Goal: Task Accomplishment & Management: Complete application form

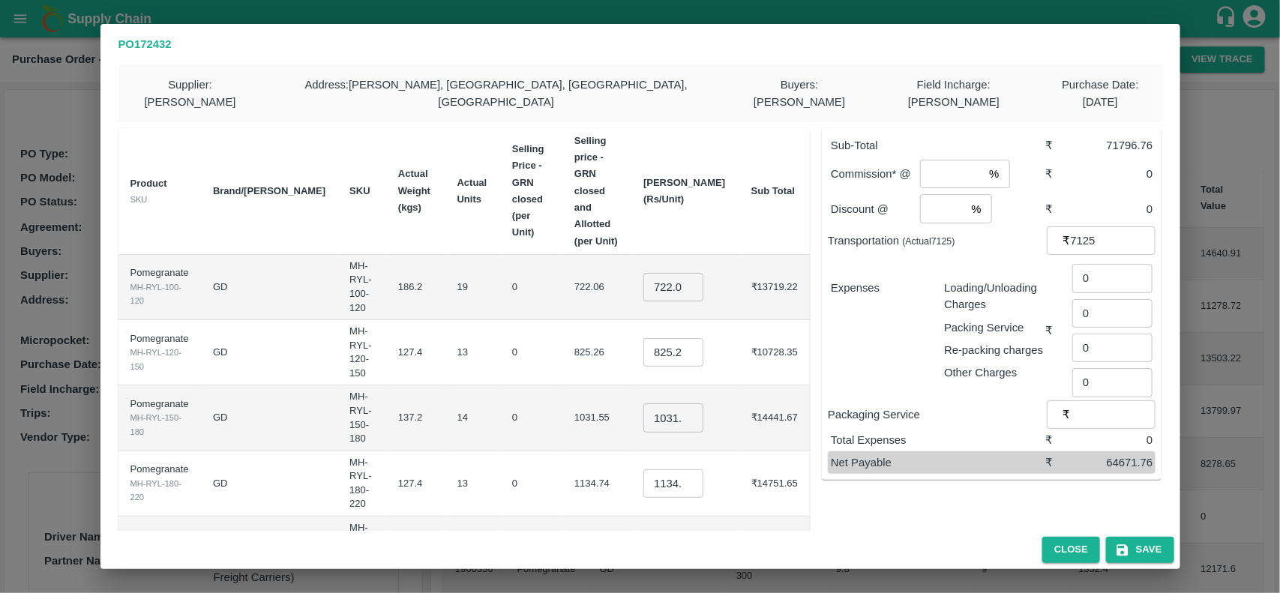
click at [691, 273] on input "722.064" at bounding box center [674, 287] width 60 height 29
type input "700"
type input "800"
type input "900"
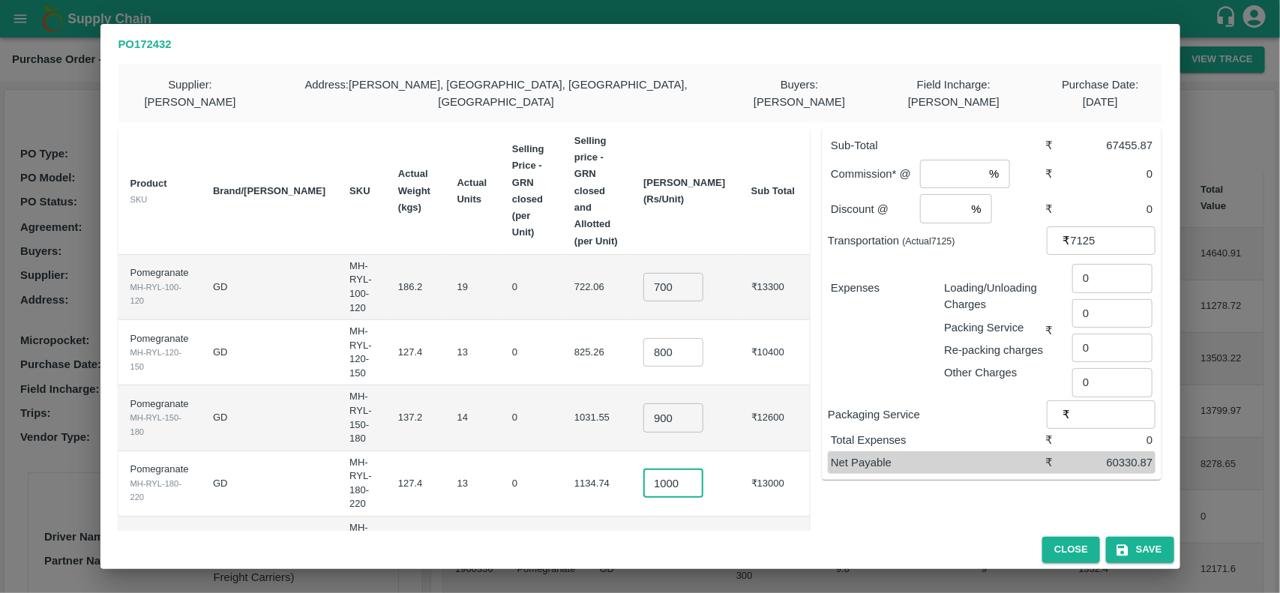
type input "1000"
type input "1100"
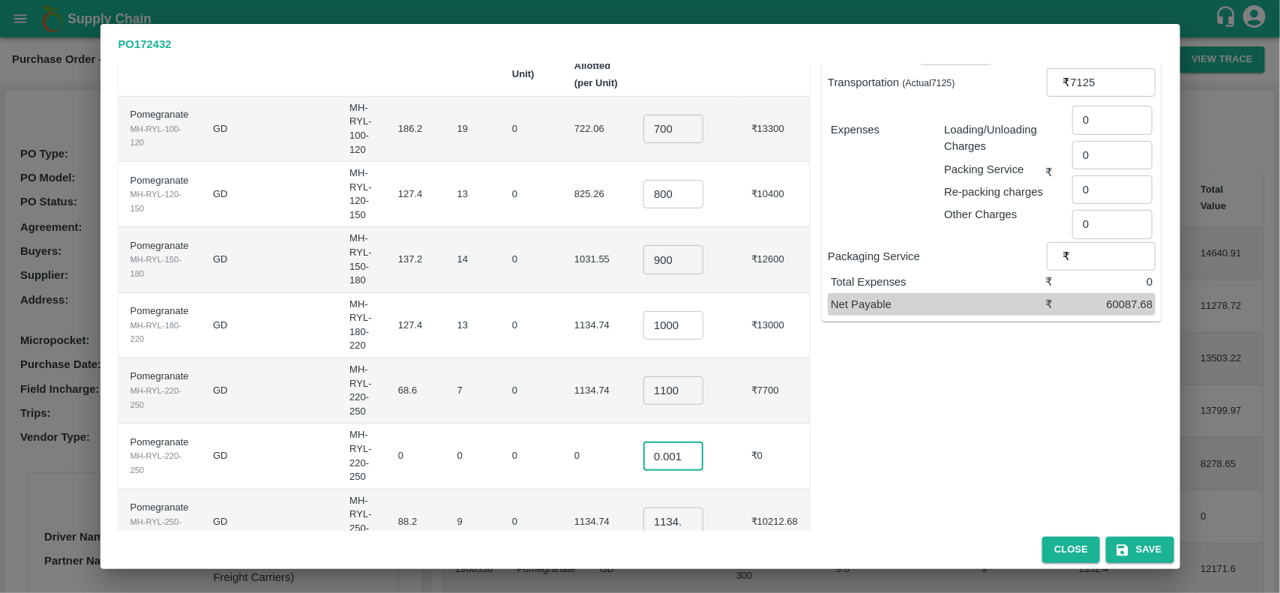
type input "0.001"
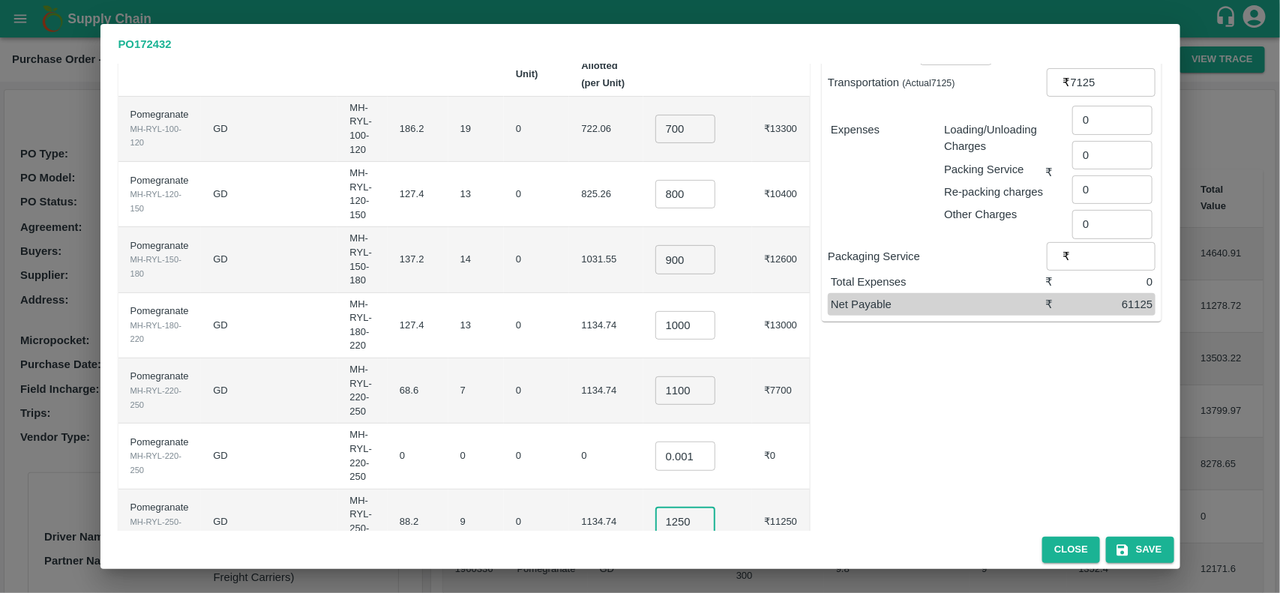
type input "1250"
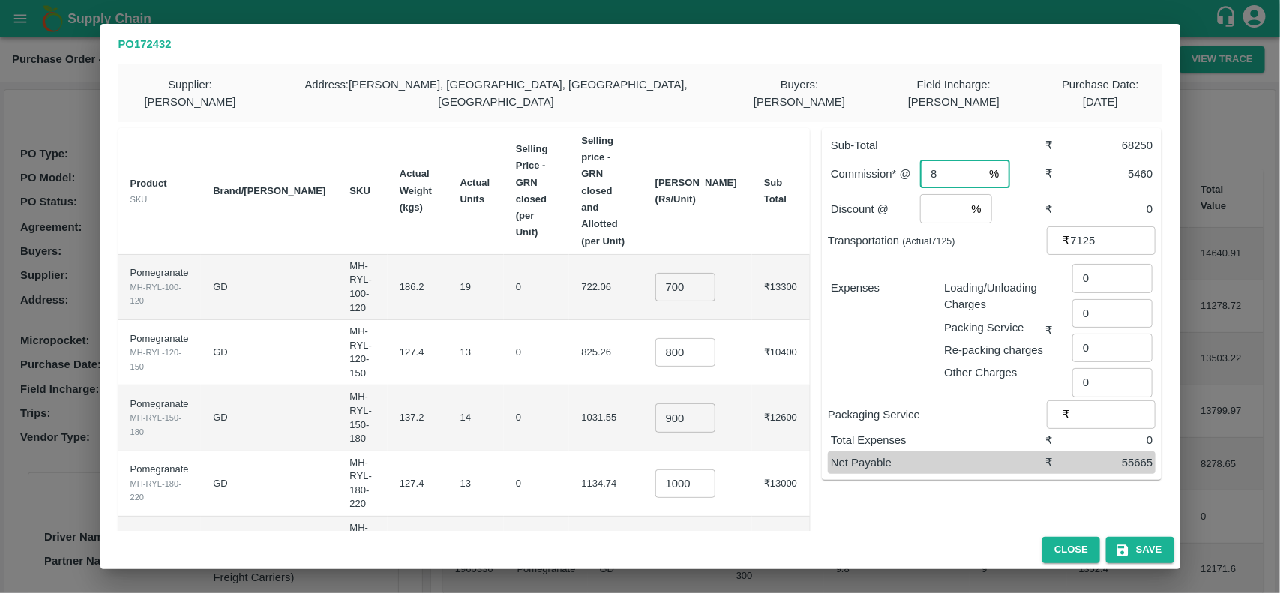
type input "8"
type input "2"
type input "300"
click at [849, 294] on div "Expenses" at bounding box center [875, 324] width 113 height 113
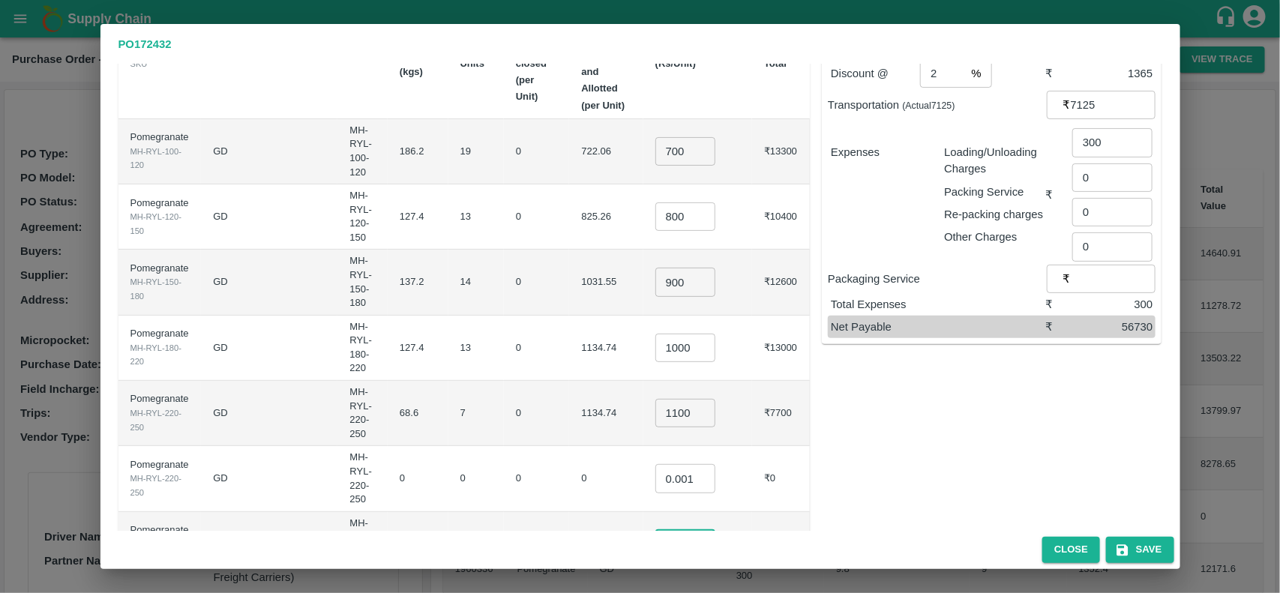
click at [713, 530] on input "1250" at bounding box center [686, 544] width 60 height 29
type input "1245"
click at [950, 476] on div "Sub-Total ₹ 68205 Commission* @ 8 % ​ ₹ 5456.4 Discount @ 2 % ​ ₹ 1364.1 Transp…" at bounding box center [986, 291] width 352 height 623
click at [1160, 549] on button "Save" at bounding box center [1140, 550] width 68 height 26
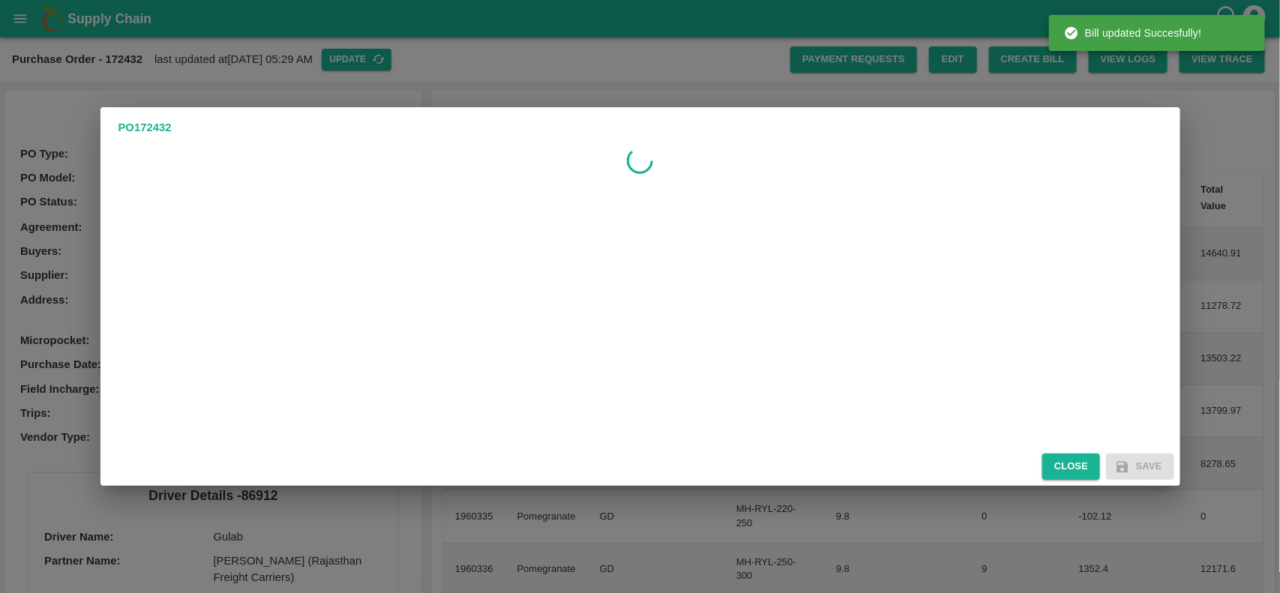
scroll to position [0, 0]
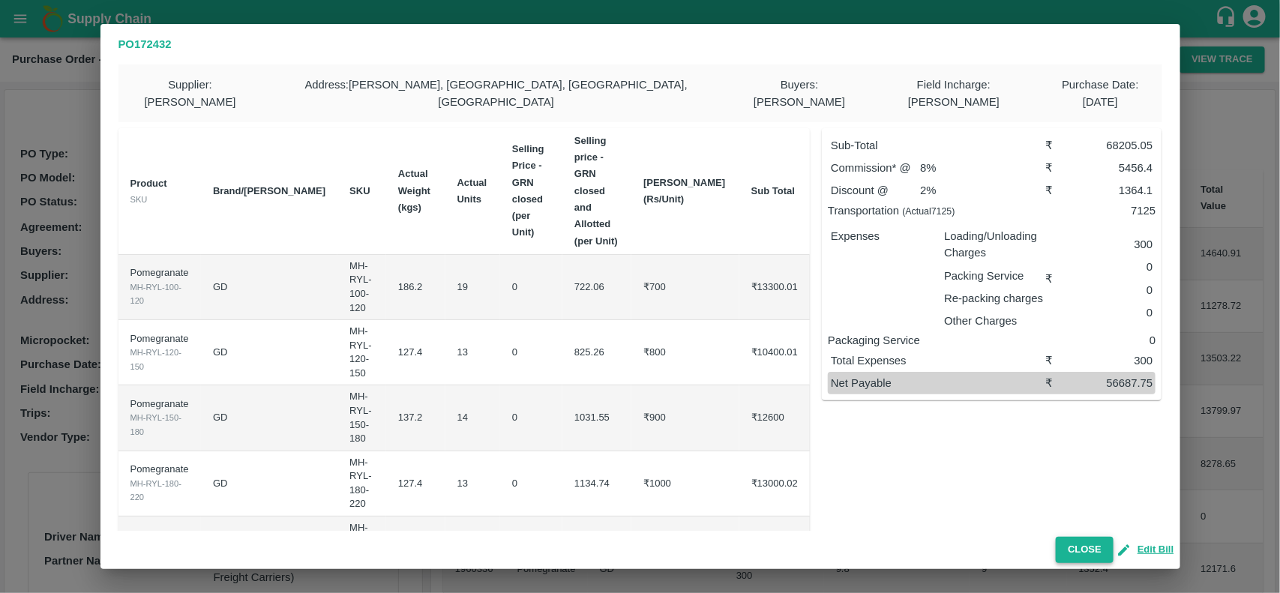
click at [1097, 549] on button "Close" at bounding box center [1085, 550] width 58 height 26
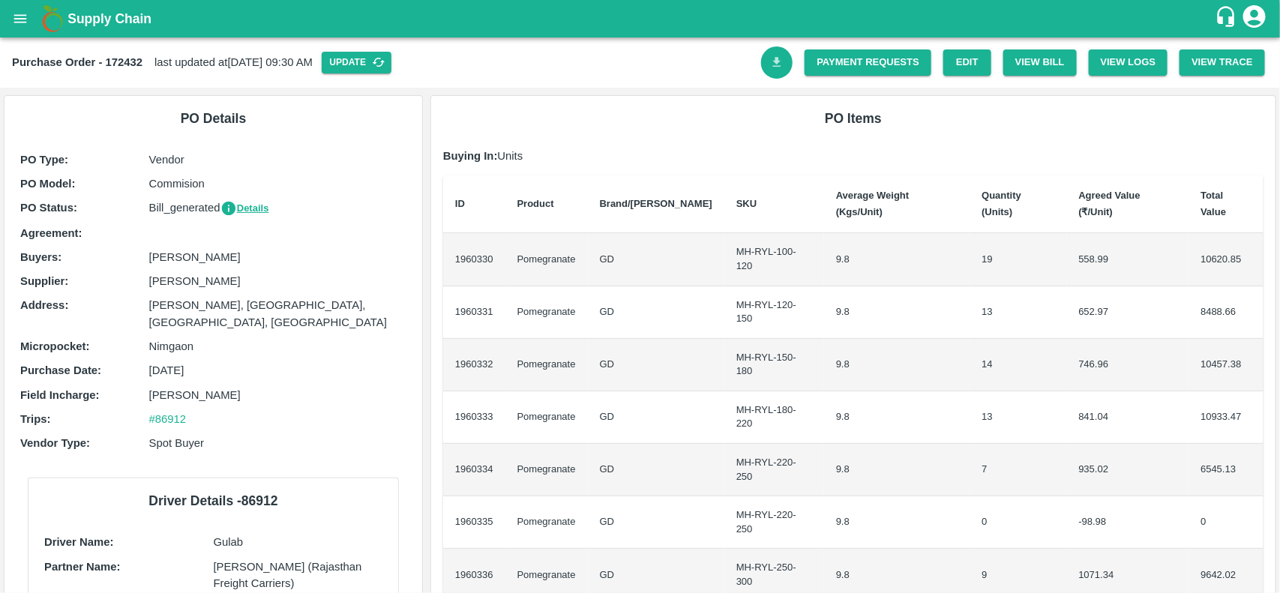
click at [781, 62] on icon "Download Bill" at bounding box center [777, 63] width 14 height 14
click at [906, 69] on link "Payment Requests" at bounding box center [868, 63] width 127 height 26
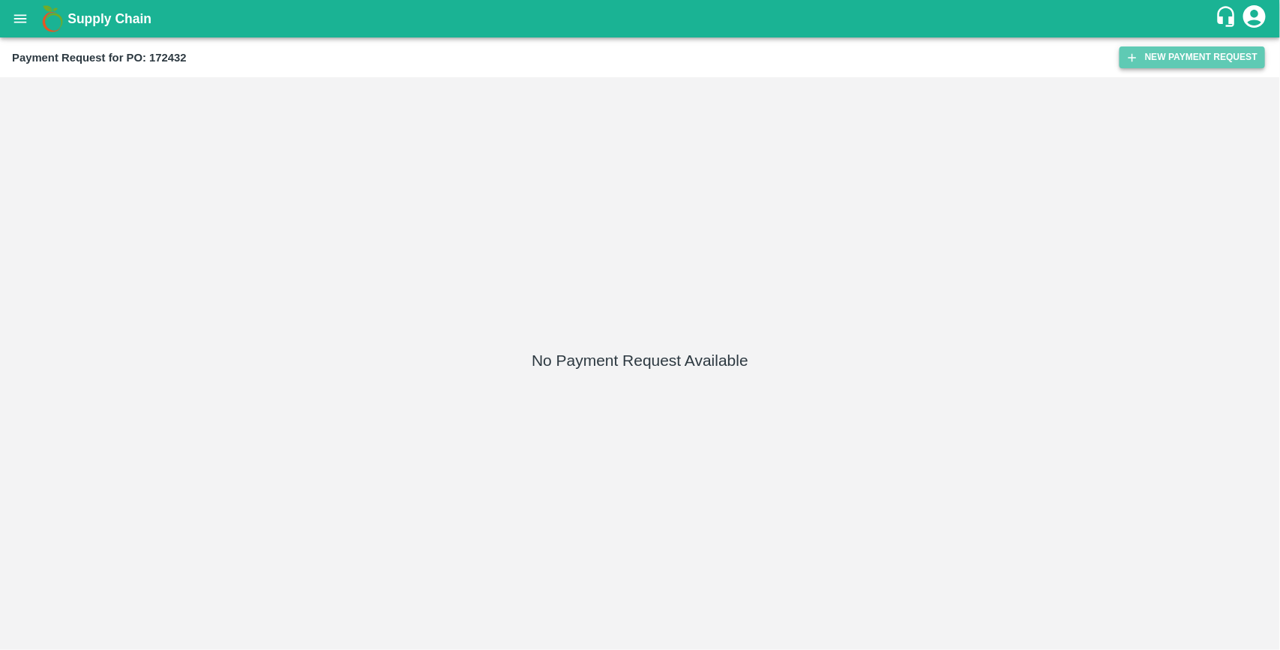
click at [1176, 65] on button "New Payment Request" at bounding box center [1193, 58] width 146 height 22
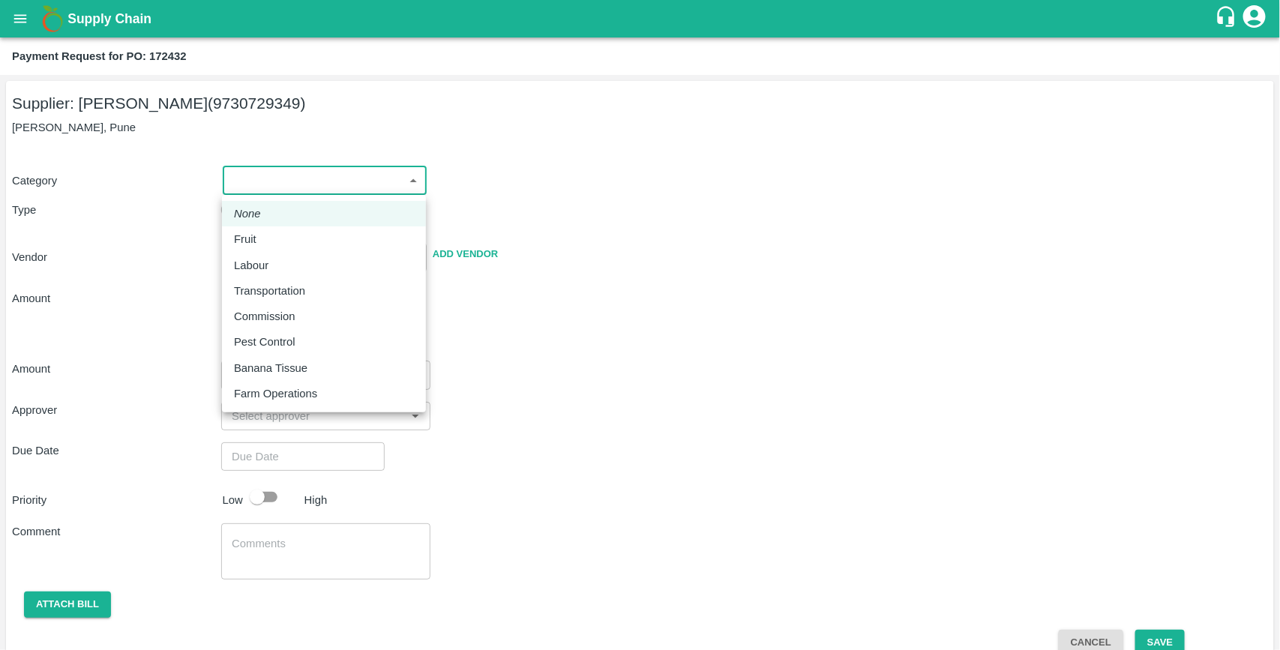
drag, startPoint x: 334, startPoint y: 179, endPoint x: 263, endPoint y: 242, distance: 95.1
click at [263, 242] on body "Supply Chain Payment Request for PO: 172432 Supplier: Ganesh Dattatray shinde (…" at bounding box center [640, 325] width 1280 height 650
click at [263, 242] on div "Fruit" at bounding box center [249, 239] width 30 height 17
type input "1"
type input "Ganesh Dattatray shinde - 9730729349(Supplier)"
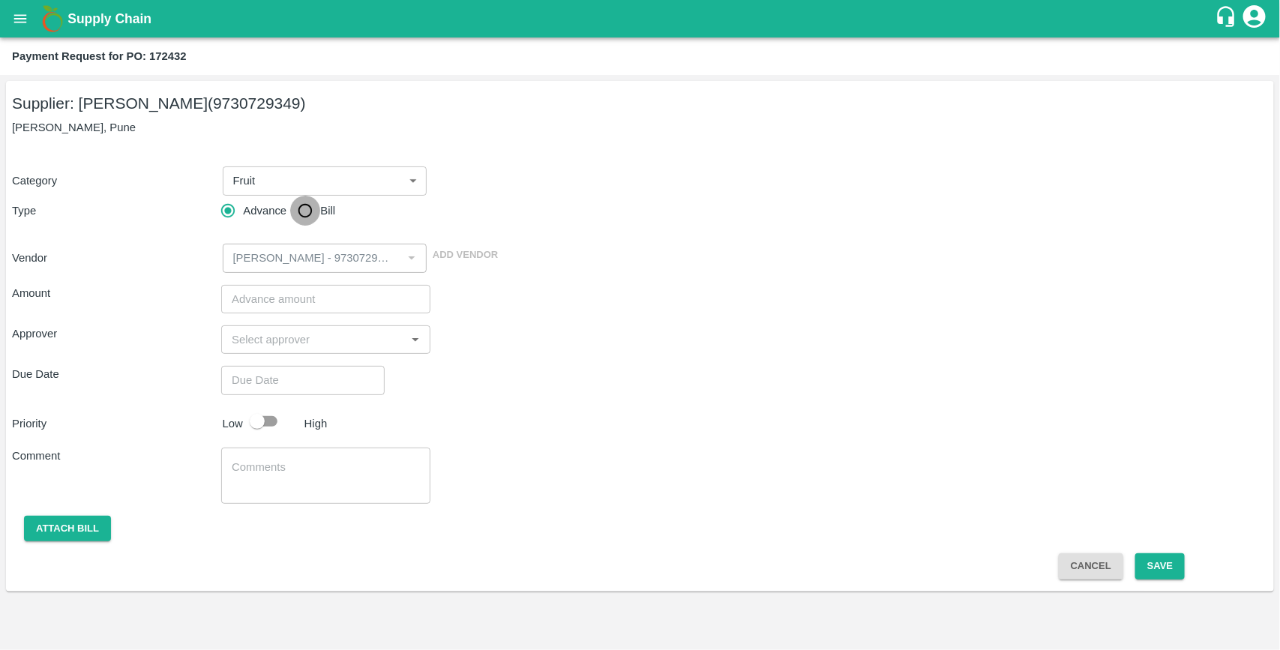
click at [308, 209] on input "Bill" at bounding box center [305, 211] width 30 height 30
radio input "true"
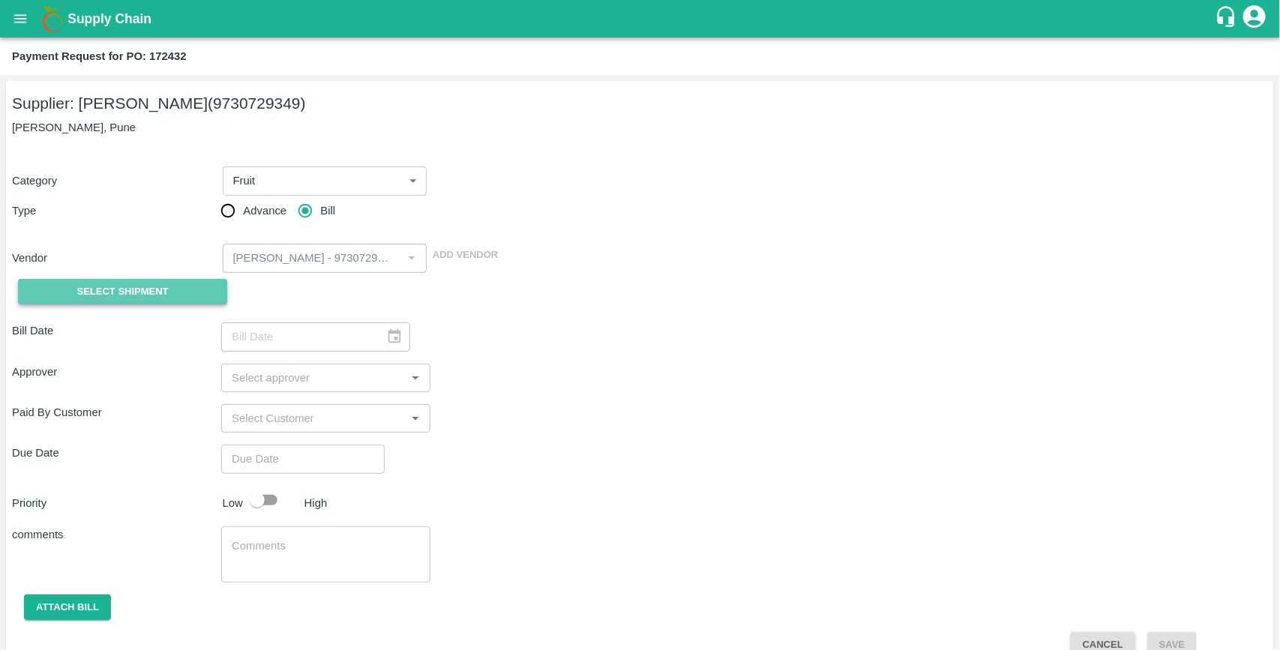
click at [193, 296] on button "Select Shipment" at bounding box center [122, 292] width 209 height 26
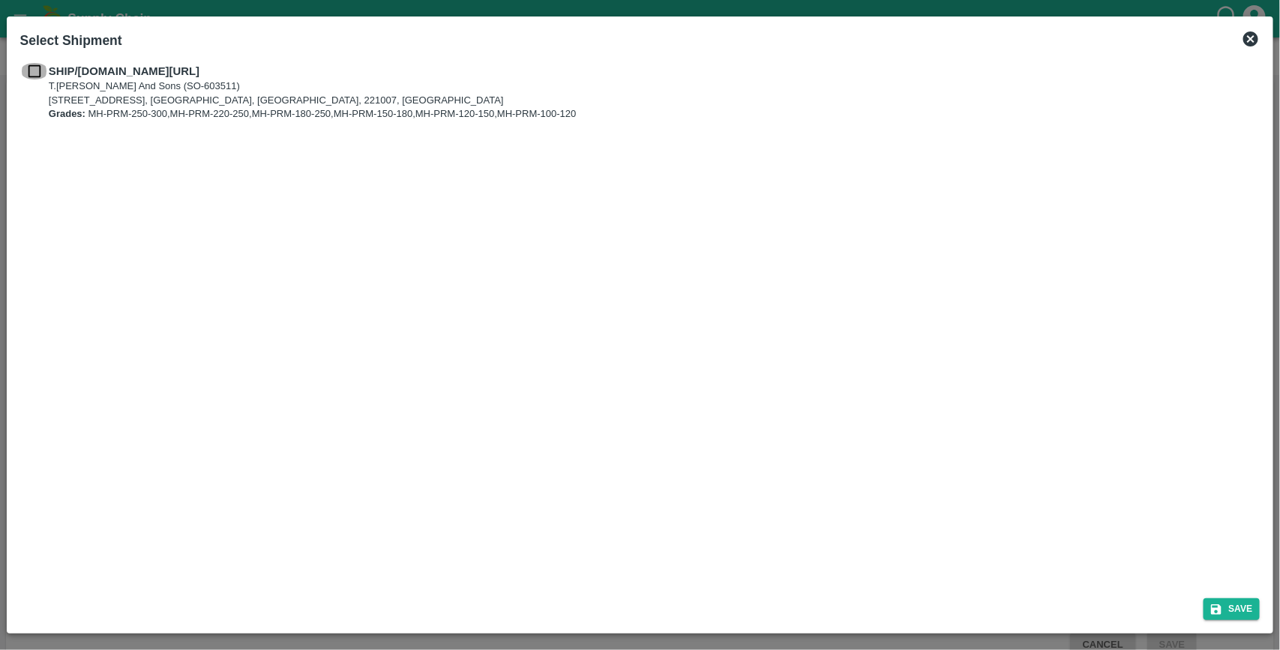
click at [32, 69] on input "checkbox" at bounding box center [34, 71] width 29 height 17
checkbox input "true"
click at [1247, 602] on button "Save" at bounding box center [1232, 610] width 57 height 22
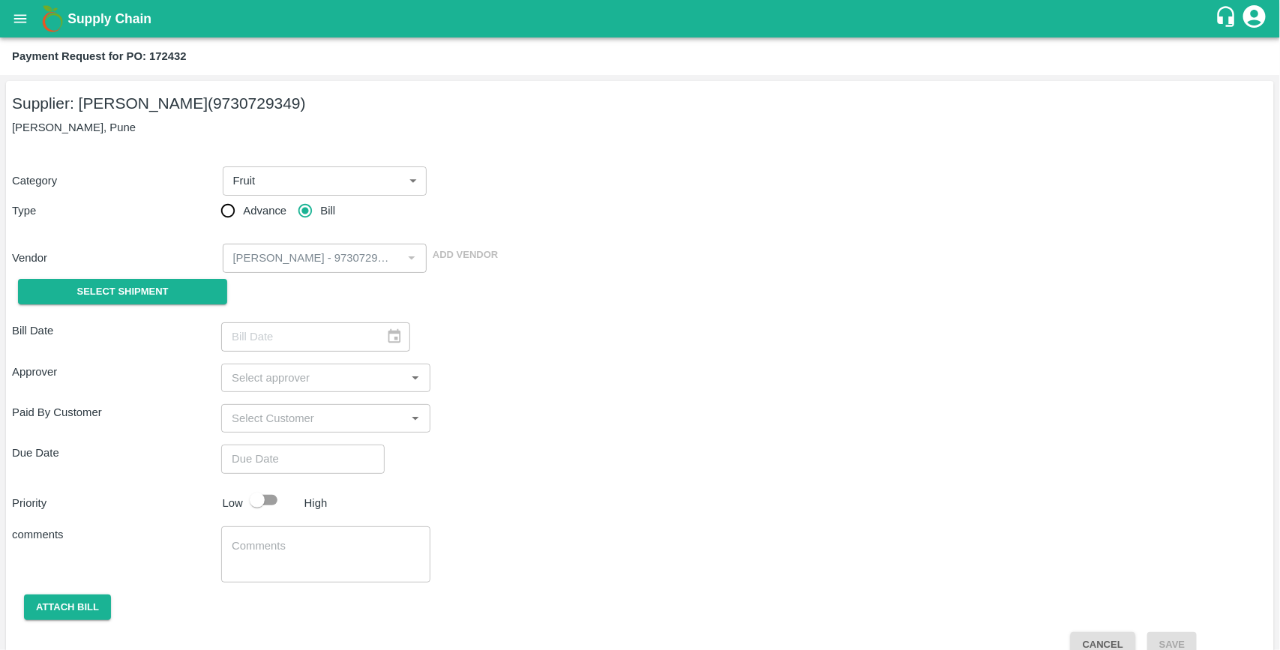
type input "28/08/2025"
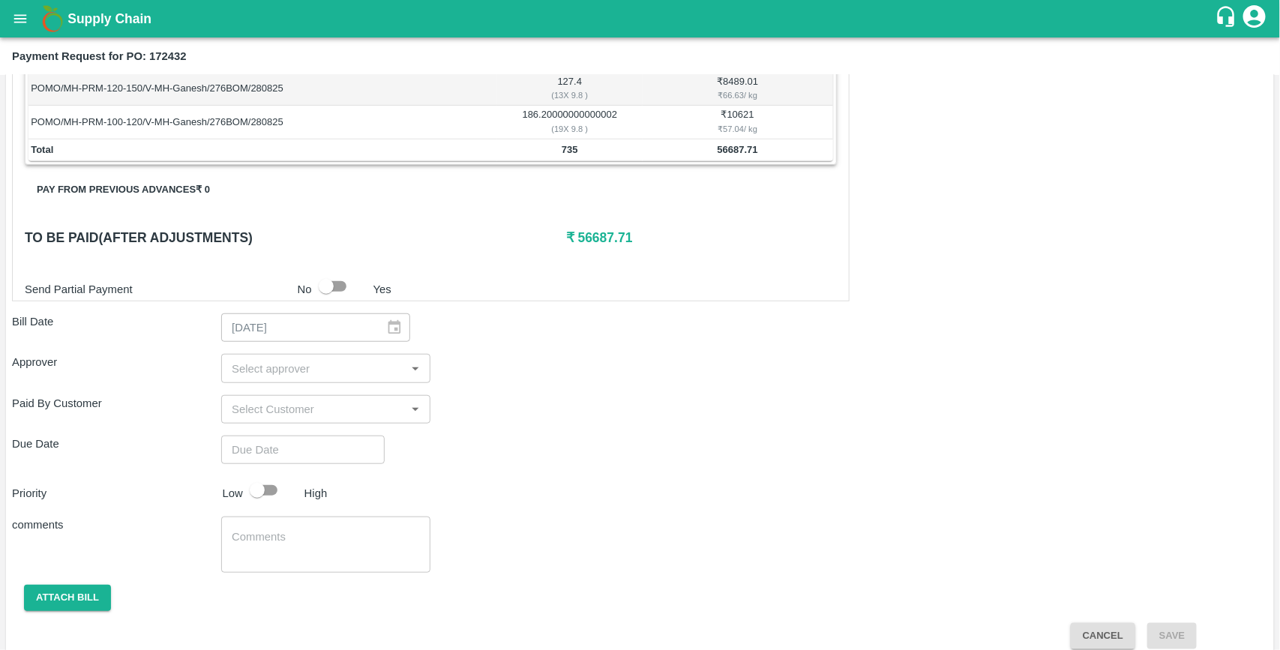
scroll to position [422, 0]
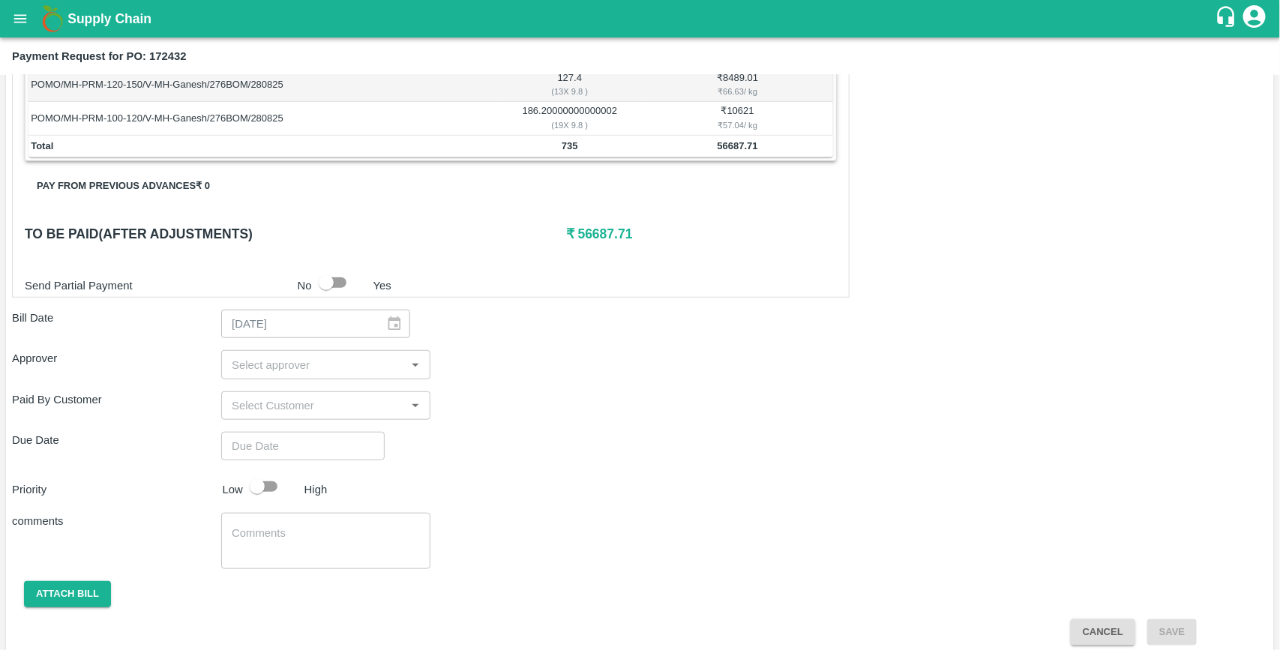
click at [248, 377] on div "​" at bounding box center [325, 364] width 209 height 29
type input "MUKUL"
click at [249, 409] on input "checkbox" at bounding box center [248, 407] width 30 height 30
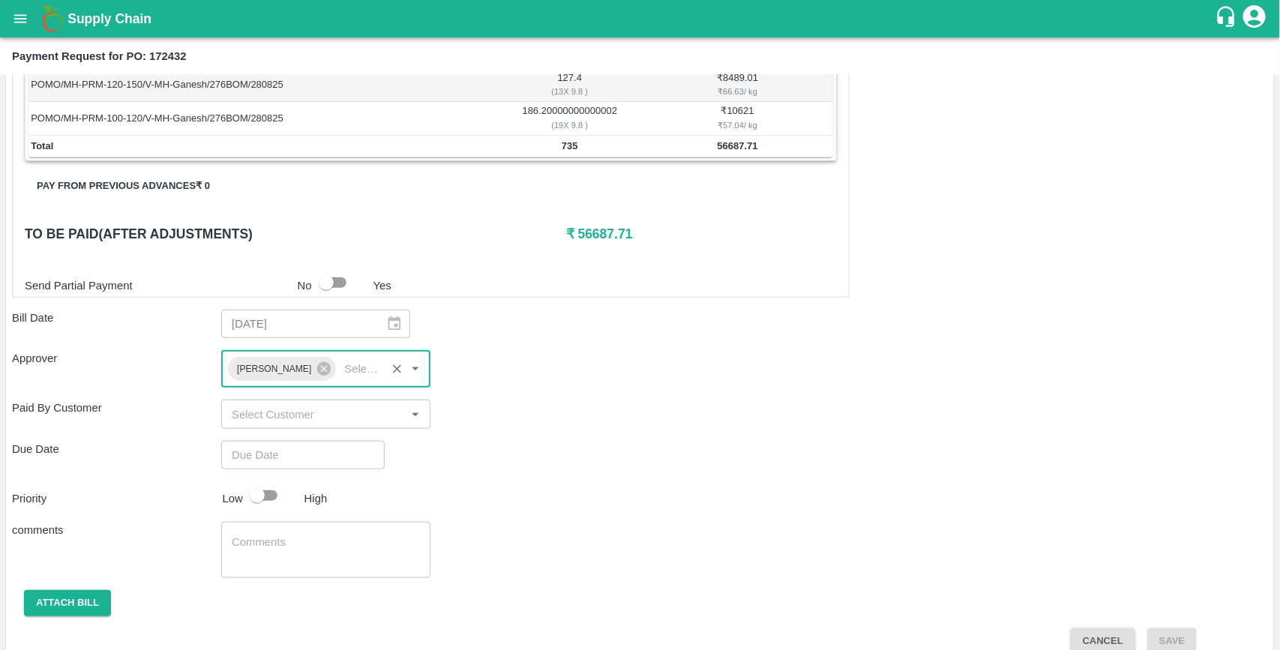
type input "DD/MM/YYYY hh:mm aa"
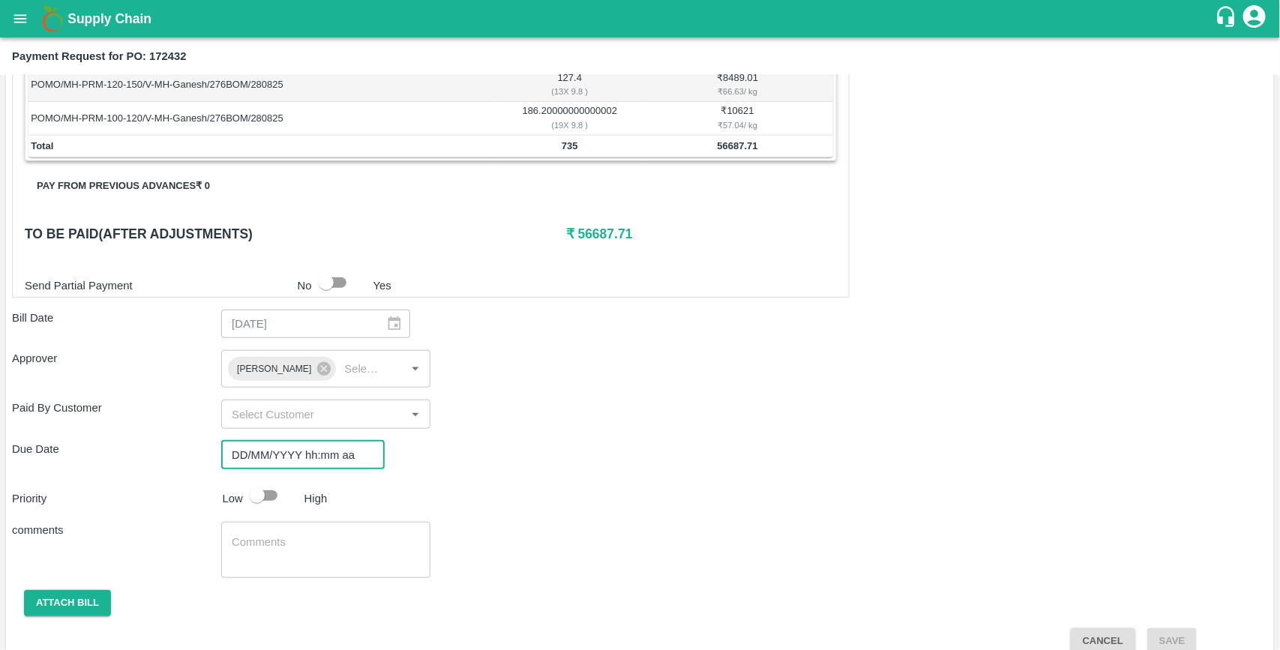
click at [259, 463] on input "DD/MM/YYYY hh:mm aa" at bounding box center [297, 455] width 153 height 29
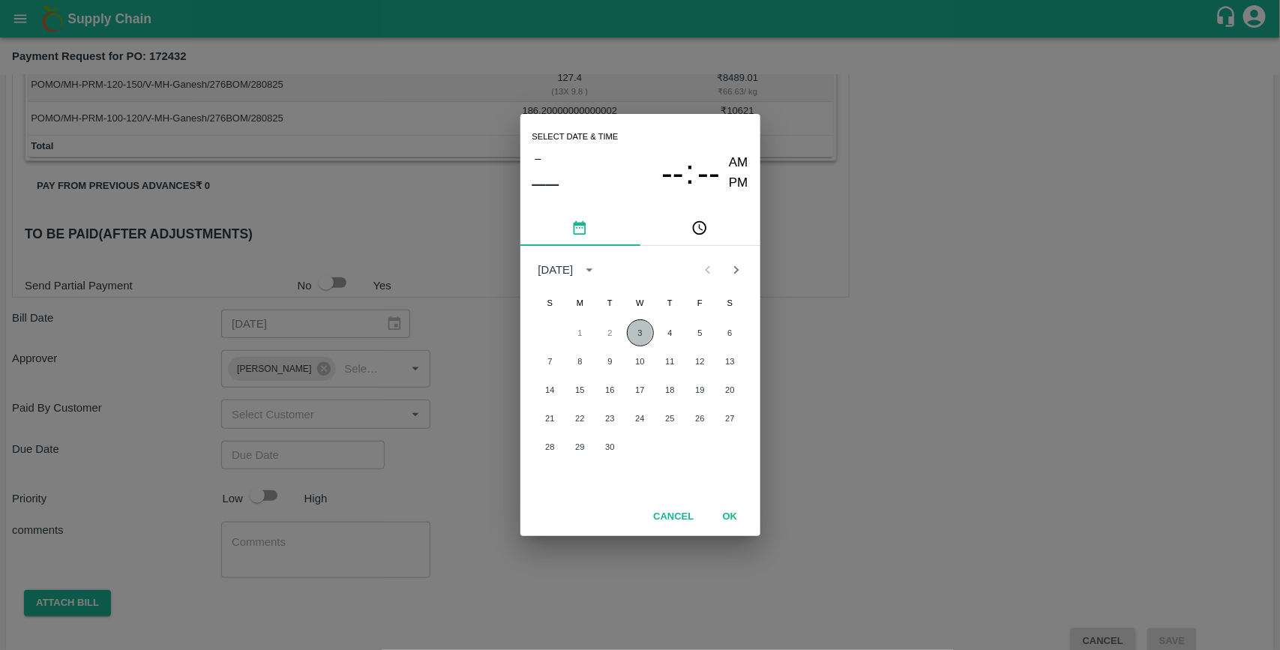
click at [647, 339] on button "3" at bounding box center [640, 333] width 27 height 27
type input "03/09/2025 12:00 AM"
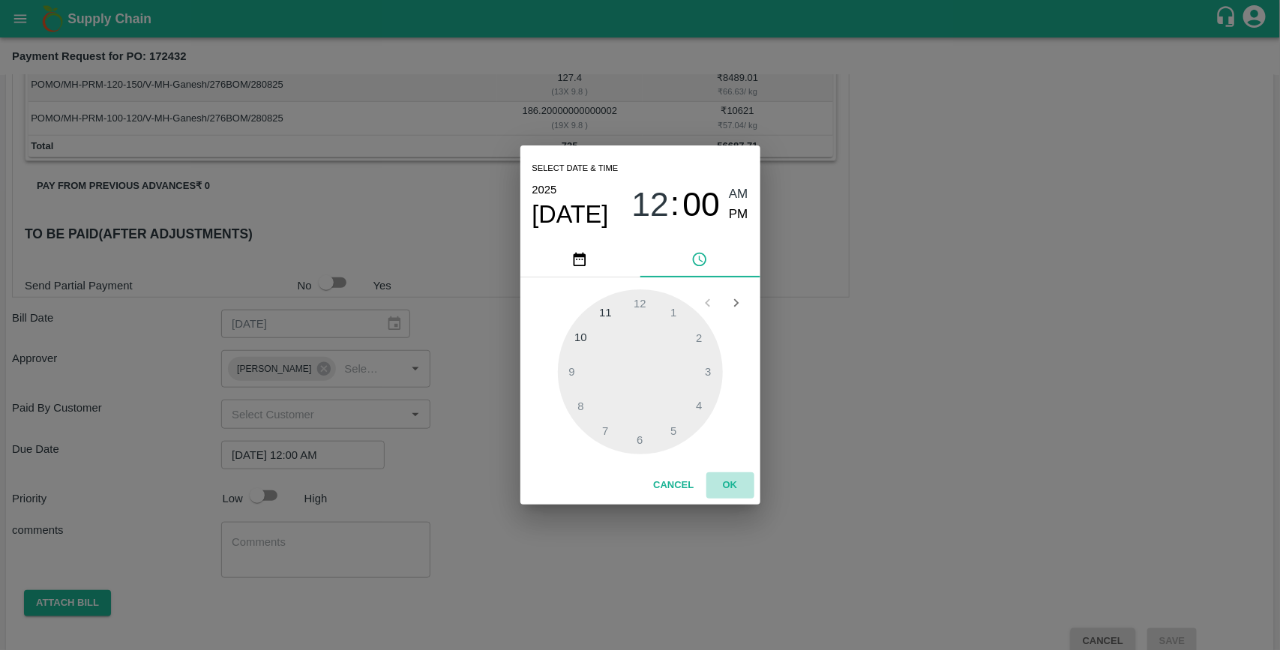
click at [734, 482] on button "OK" at bounding box center [731, 486] width 48 height 26
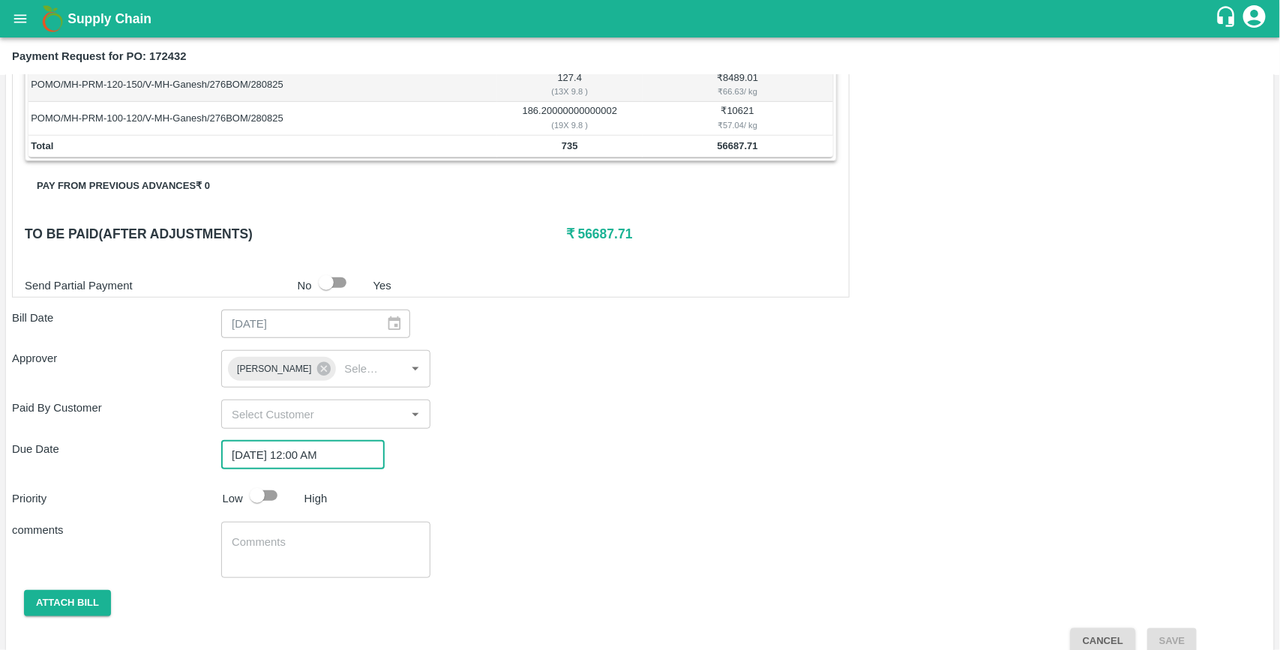
scroll to position [445, 0]
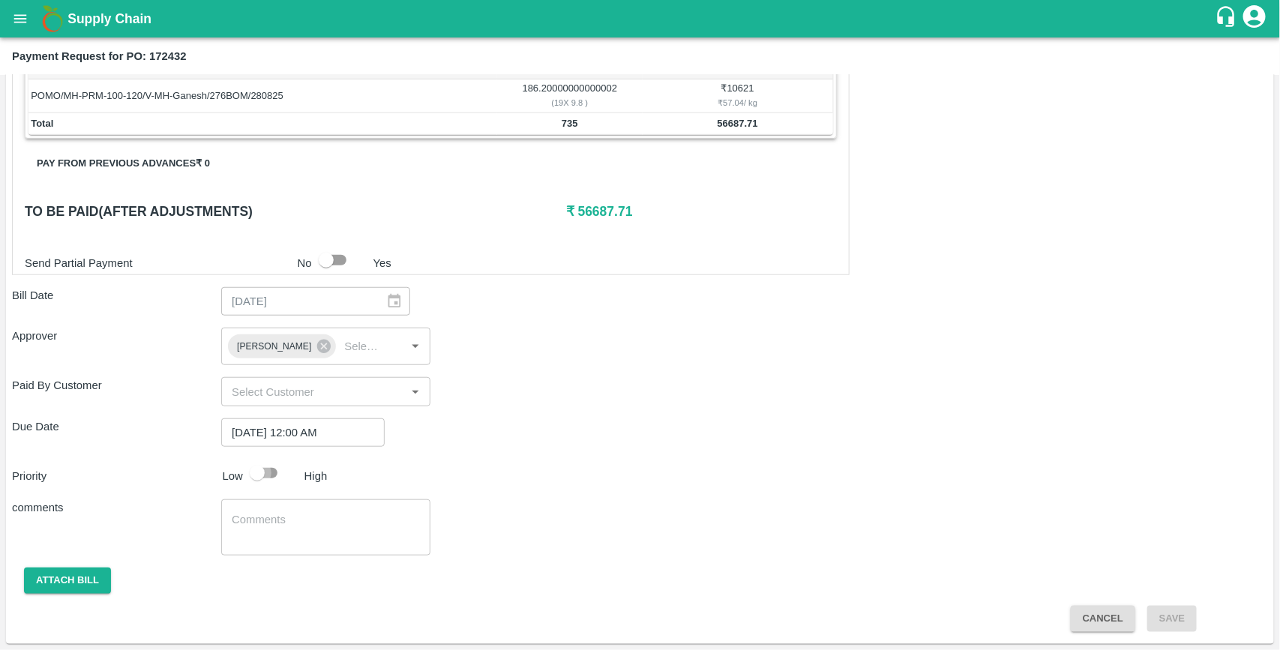
click at [276, 463] on input "checkbox" at bounding box center [258, 473] width 86 height 29
checkbox input "false"
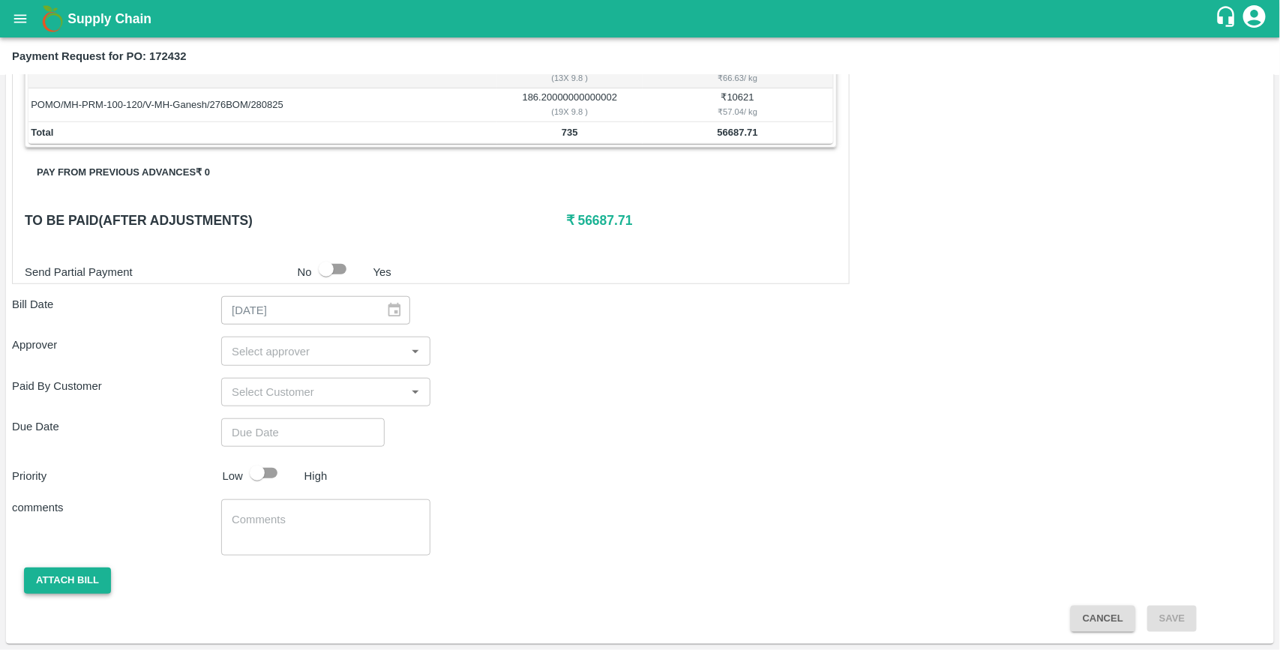
scroll to position [437, 0]
click at [255, 364] on div "​" at bounding box center [325, 351] width 209 height 29
type input "MUKU"
click at [249, 390] on input "checkbox" at bounding box center [248, 392] width 30 height 30
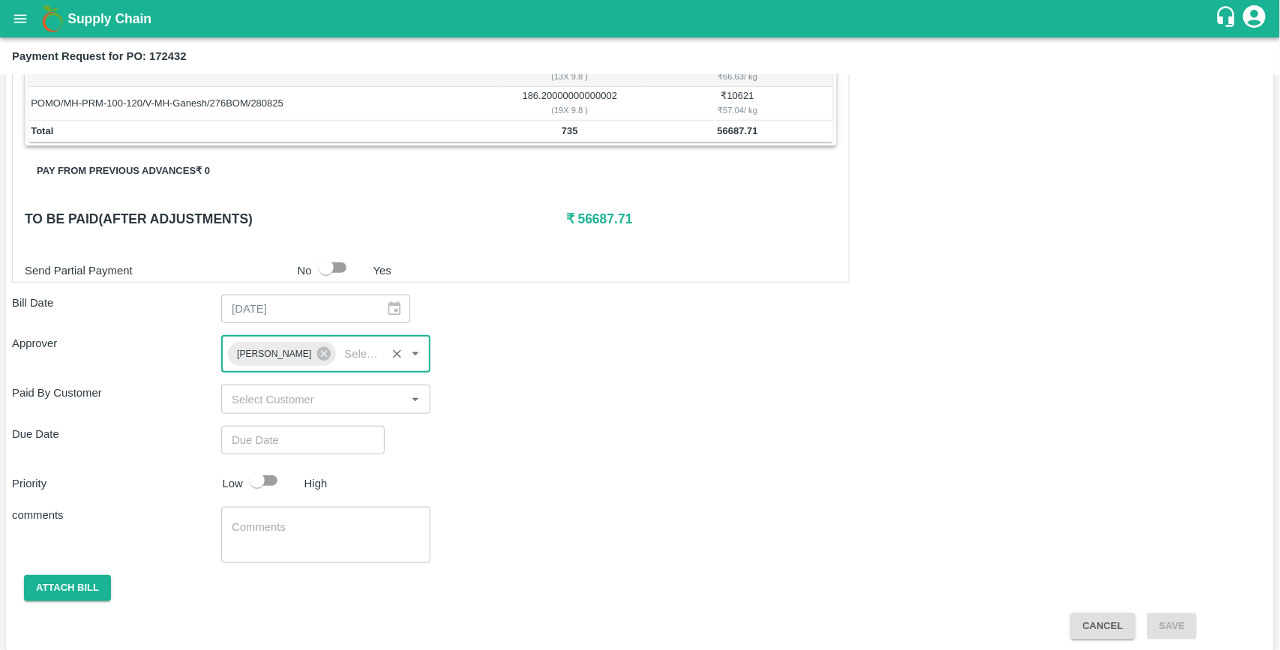
type input "DD/MM/YYYY hh:mm aa"
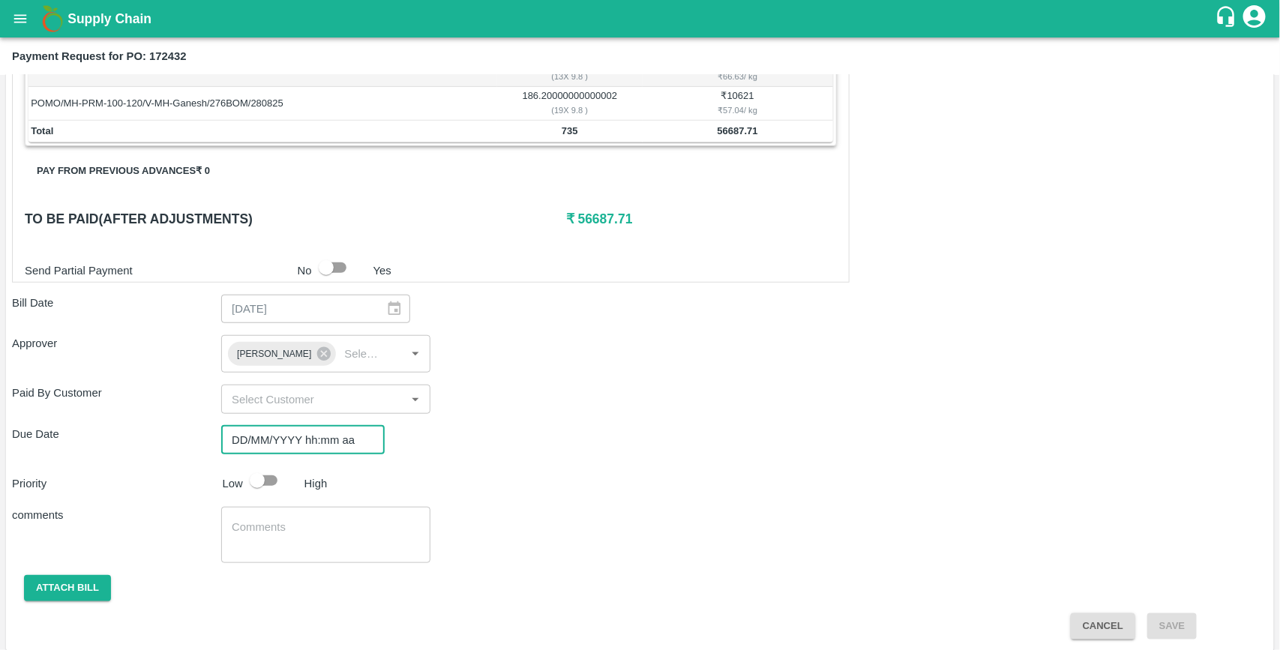
click at [260, 435] on input "DD/MM/YYYY hh:mm aa" at bounding box center [297, 440] width 153 height 29
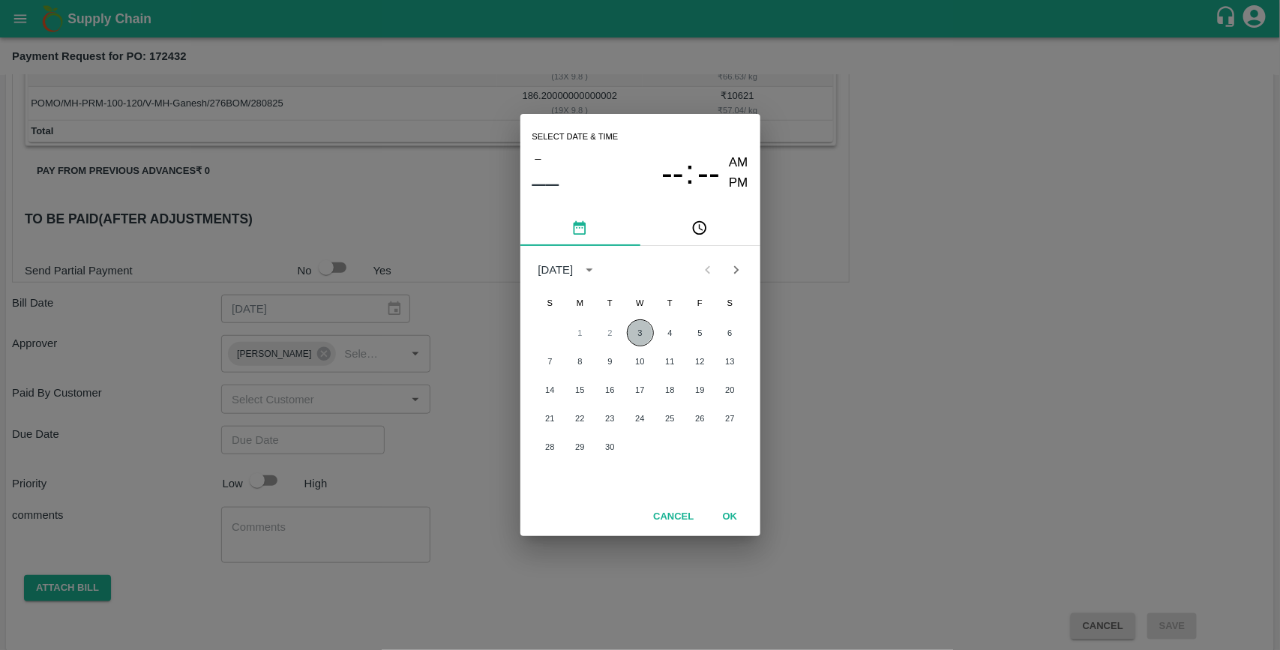
click at [640, 332] on button "3" at bounding box center [640, 333] width 27 height 27
type input "[DATE] 12:00 AM"
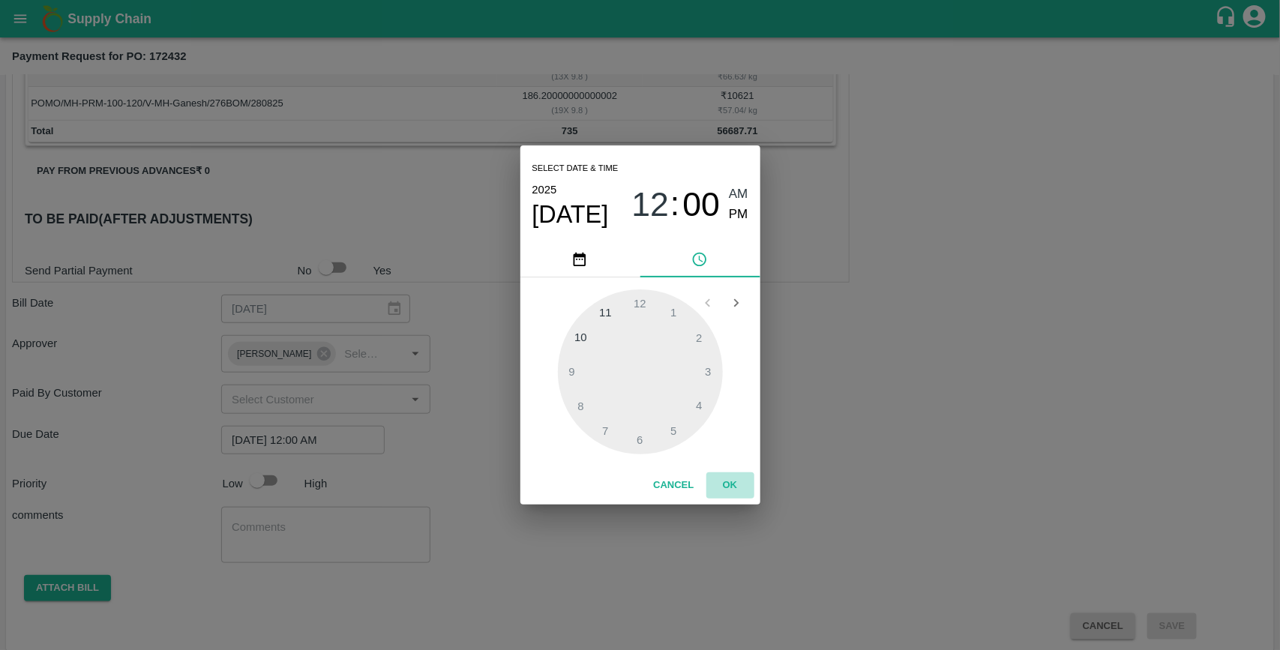
click at [728, 482] on button "OK" at bounding box center [731, 486] width 48 height 26
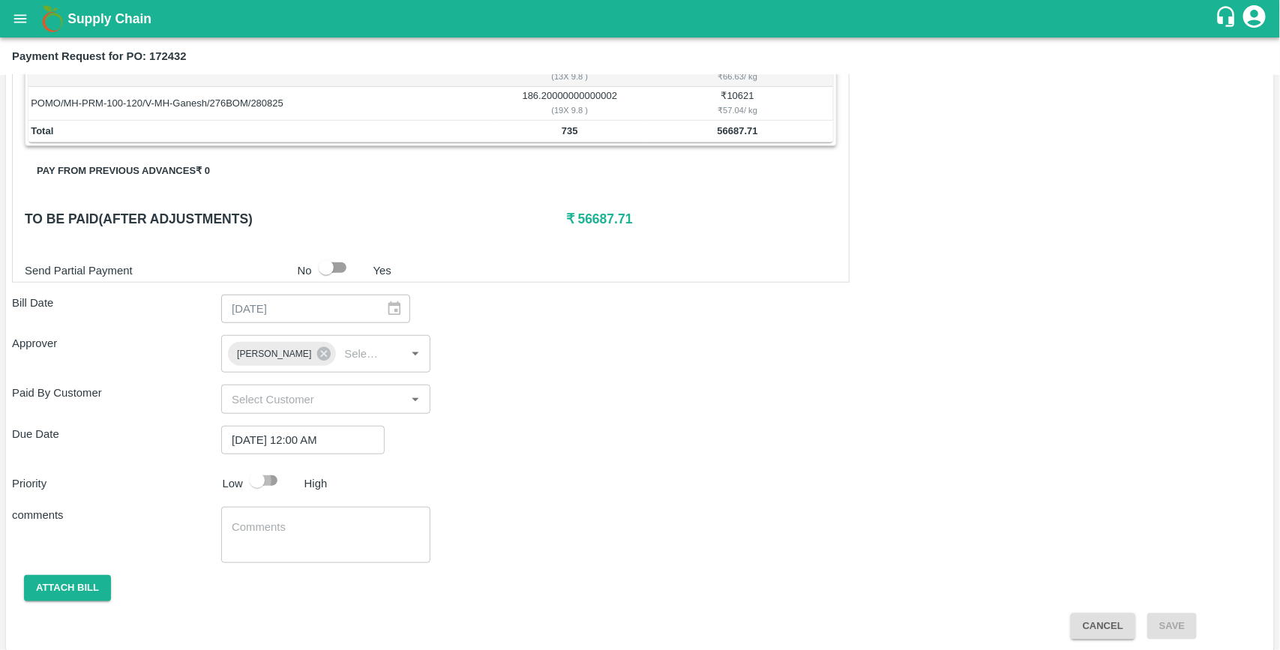
click at [268, 486] on input "checkbox" at bounding box center [258, 481] width 86 height 29
checkbox input "true"
click at [101, 587] on button "Attach bill" at bounding box center [67, 588] width 87 height 26
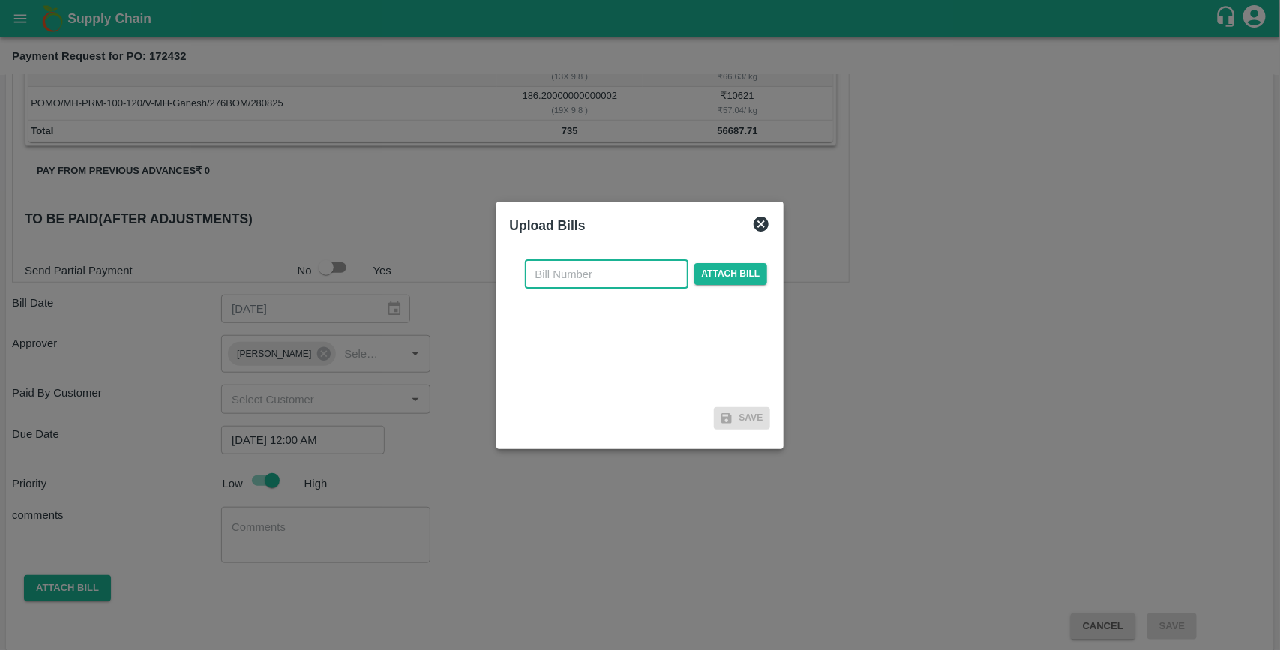
click at [571, 284] on input "text" at bounding box center [607, 274] width 164 height 29
type input "172432"
click at [722, 280] on span "Attach bill" at bounding box center [732, 274] width 74 height 22
click at [0, 0] on input "Attach bill" at bounding box center [0, 0] width 0 height 0
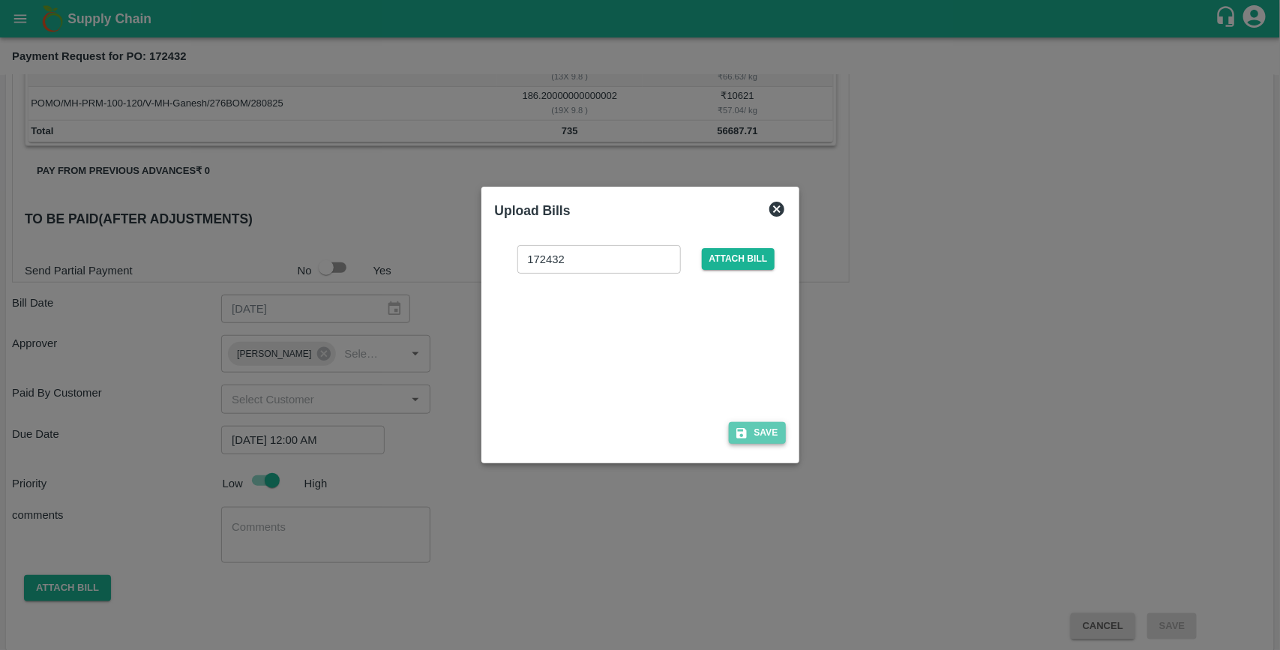
click at [765, 440] on button "Save" at bounding box center [757, 433] width 57 height 22
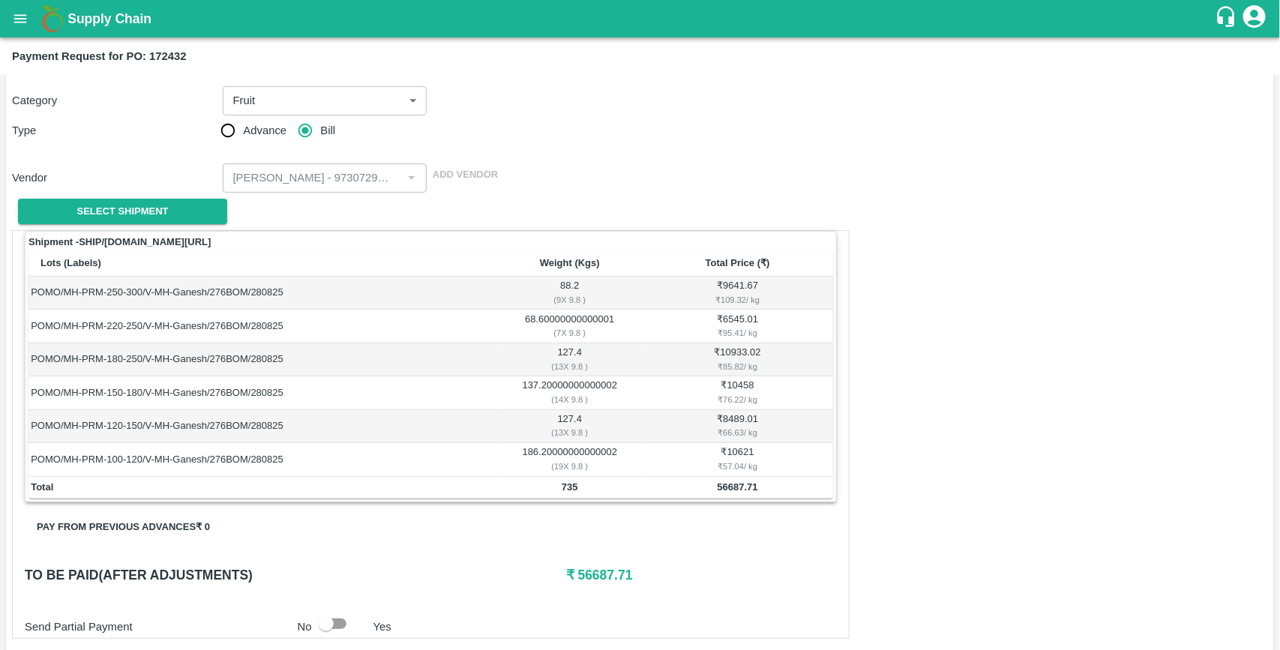
scroll to position [526, 0]
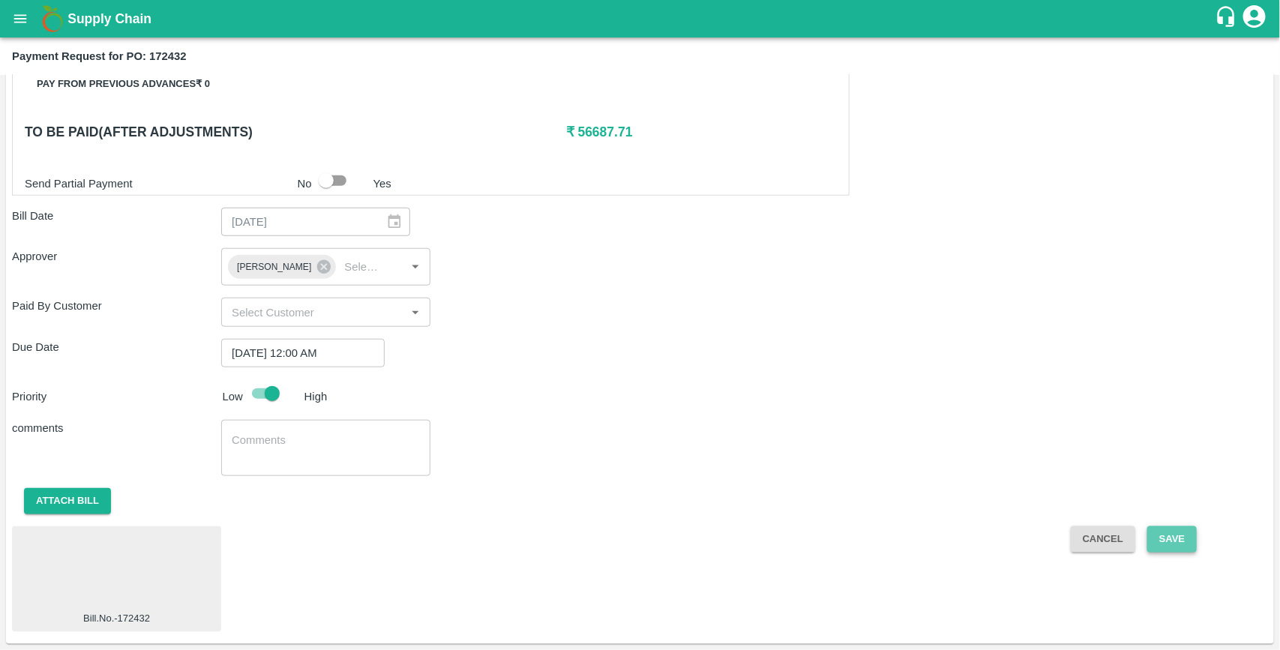
click at [1169, 542] on button "Save" at bounding box center [1173, 540] width 50 height 26
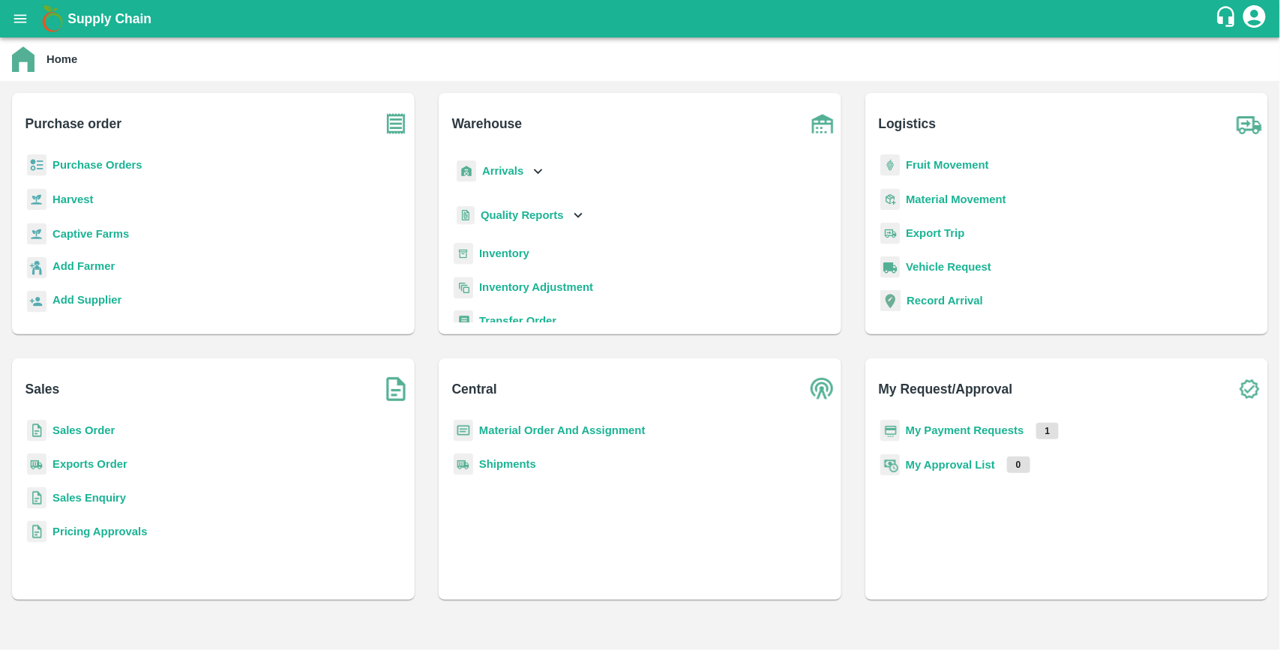
click at [132, 165] on b "Purchase Orders" at bounding box center [98, 165] width 90 height 12
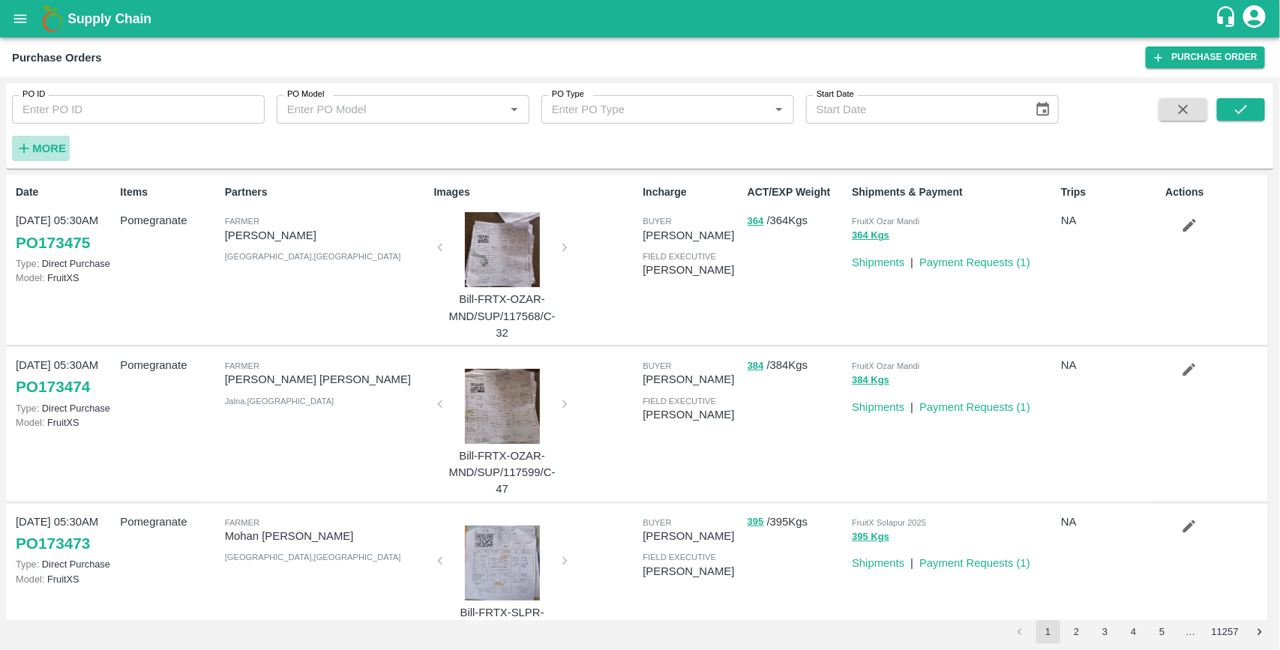
click at [50, 146] on strong "More" at bounding box center [49, 149] width 34 height 12
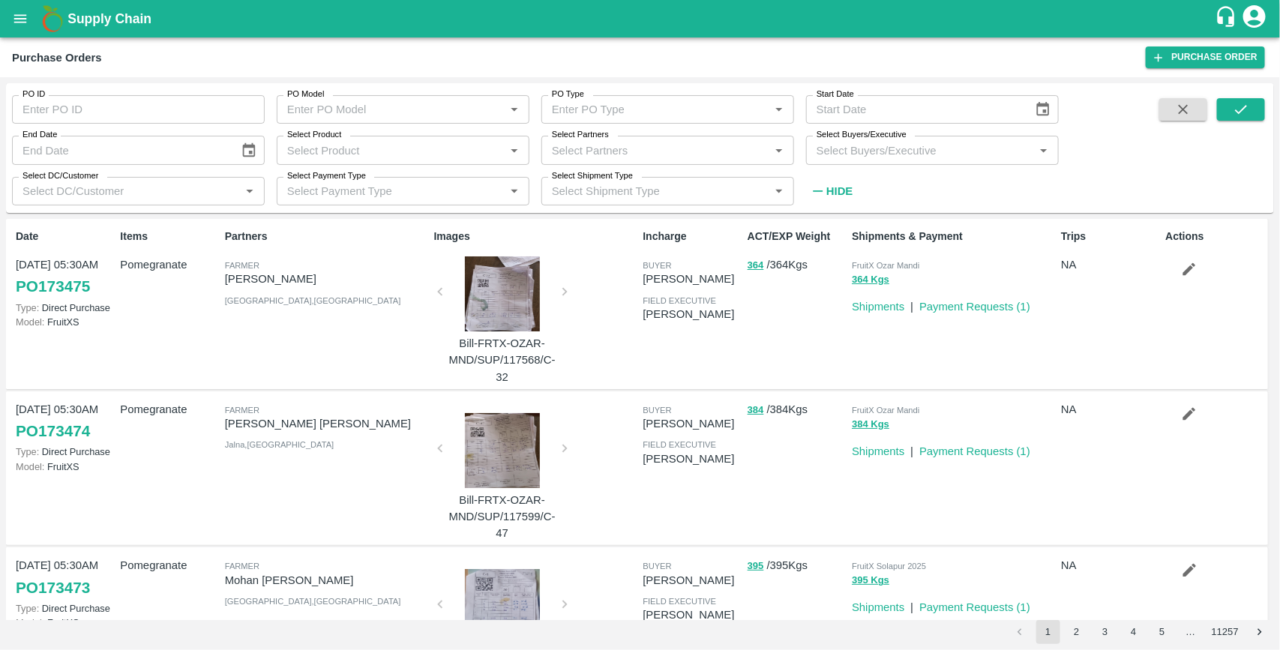
click at [880, 152] on input "Select Buyers/Executive" at bounding box center [920, 150] width 219 height 20
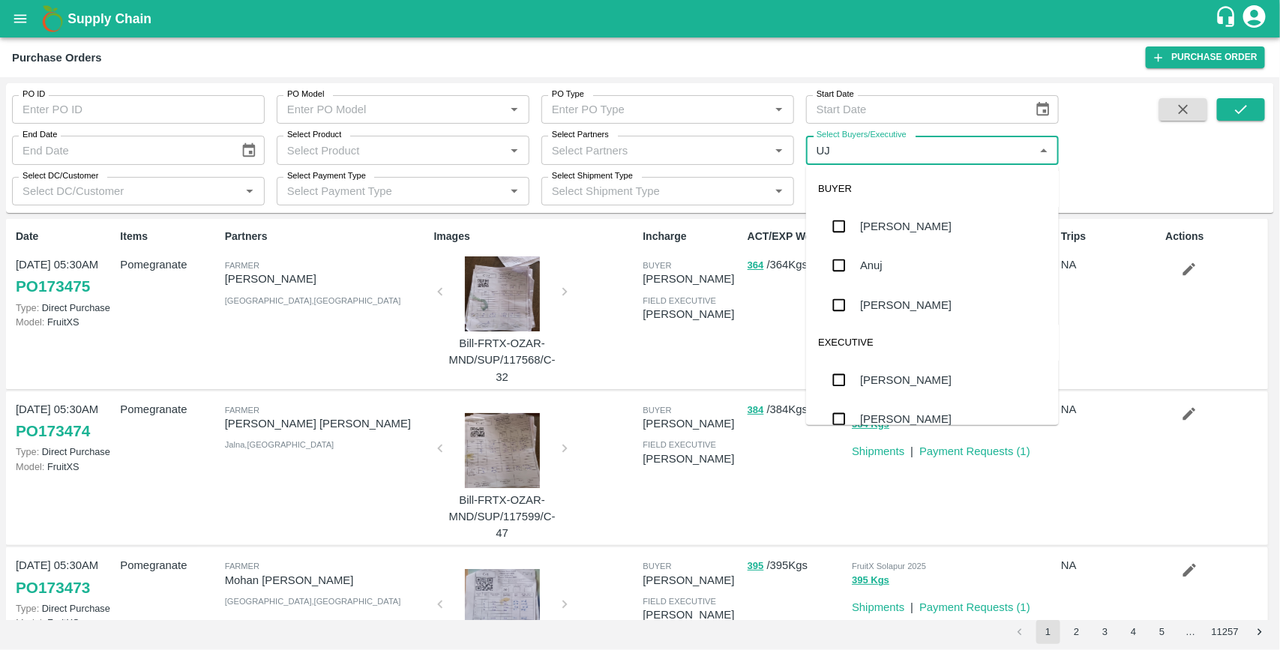
type input "UJJ"
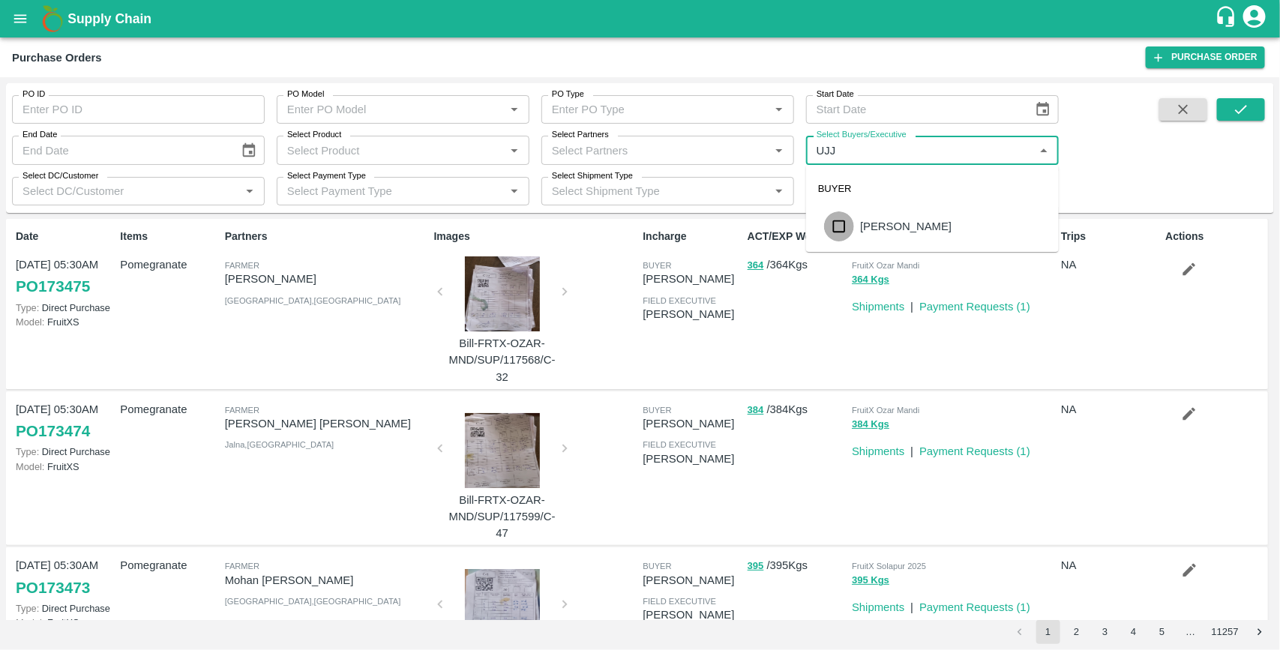
click at [839, 227] on input "checkbox" at bounding box center [839, 227] width 30 height 30
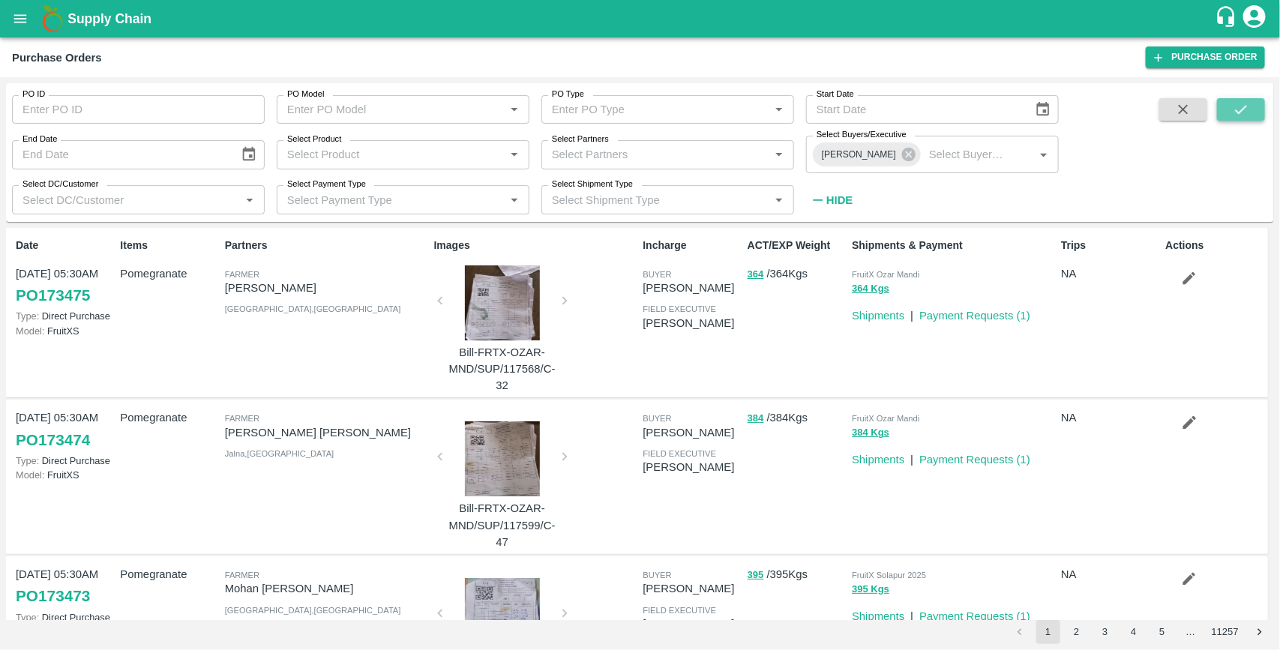
click at [1243, 109] on icon "submit" at bounding box center [1241, 109] width 17 height 17
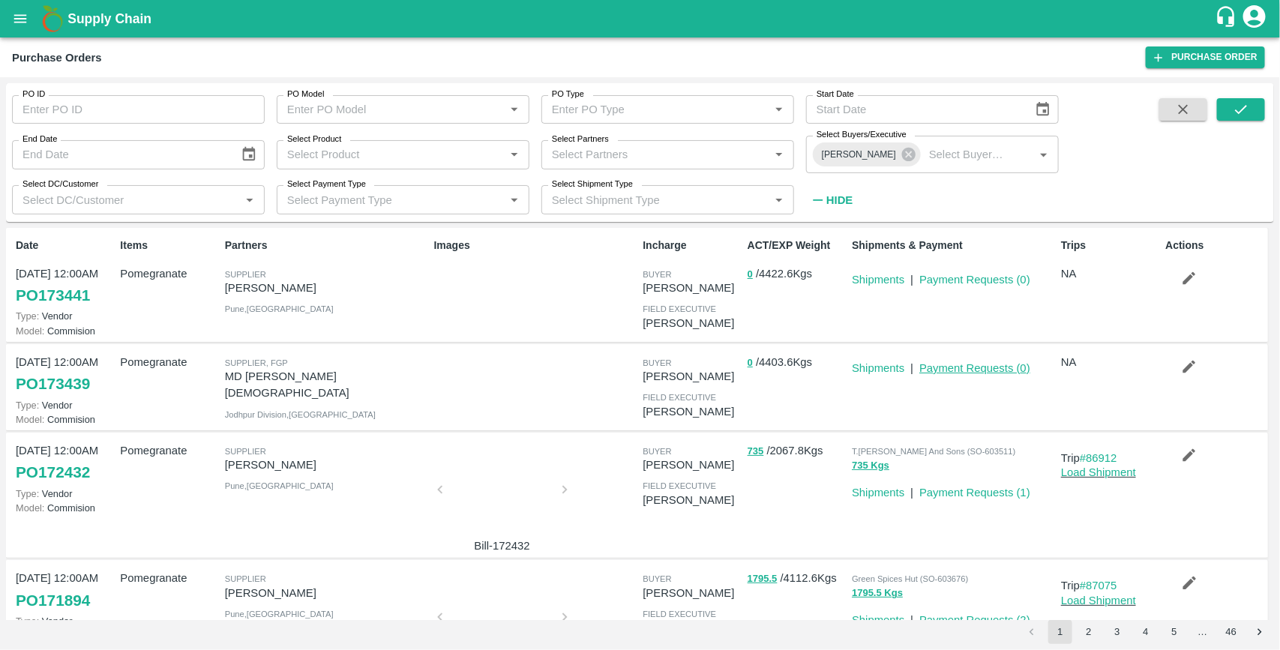
click at [938, 371] on link "Payment Requests ( 0 )" at bounding box center [975, 368] width 111 height 12
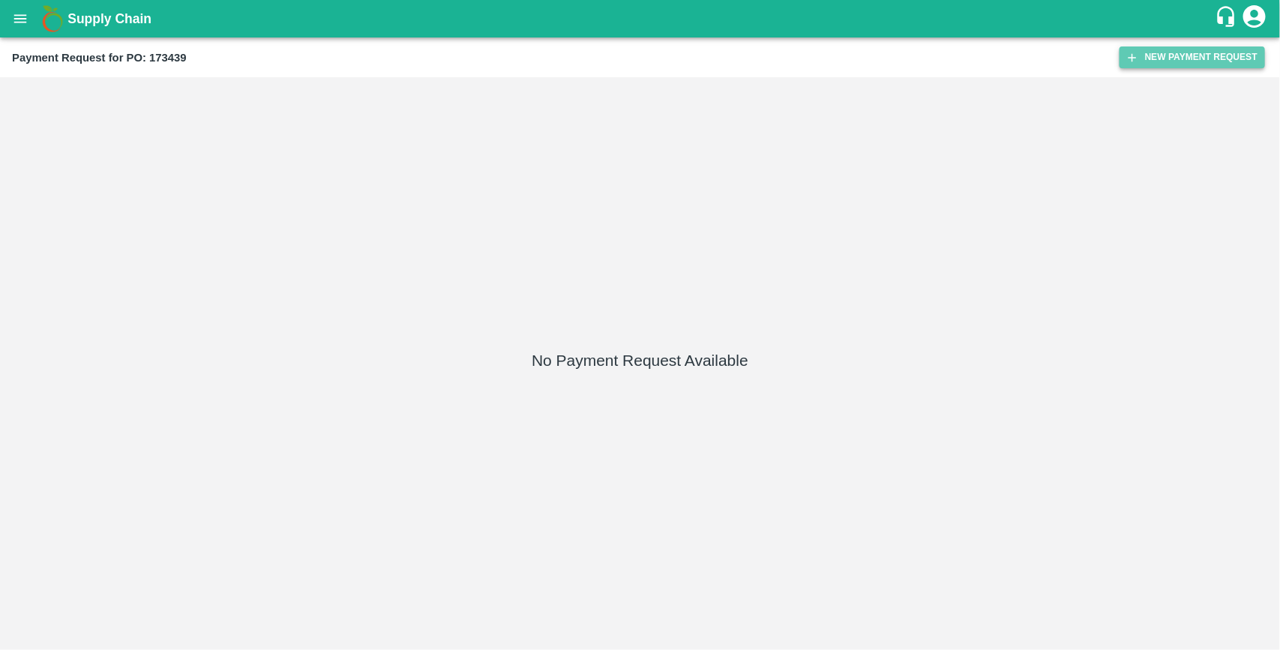
click at [1146, 62] on button "New Payment Request" at bounding box center [1193, 58] width 146 height 22
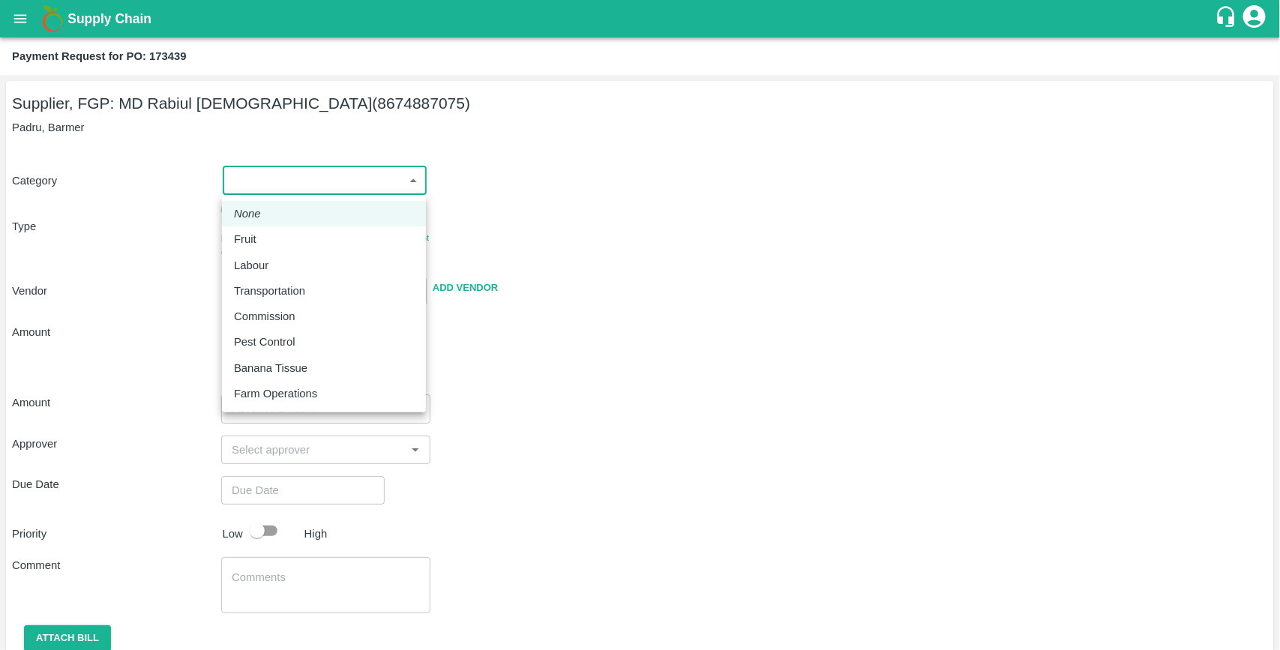
click at [347, 171] on body "Supply Chain Payment Request for PO: 173439 Supplier, FGP: MD Rabiul Islam (867…" at bounding box center [640, 325] width 1280 height 650
click at [261, 231] on div "Fruit" at bounding box center [249, 239] width 30 height 17
type input "1"
type input "MD Rabiul Islam - 8674887075(Supplier, FGP)"
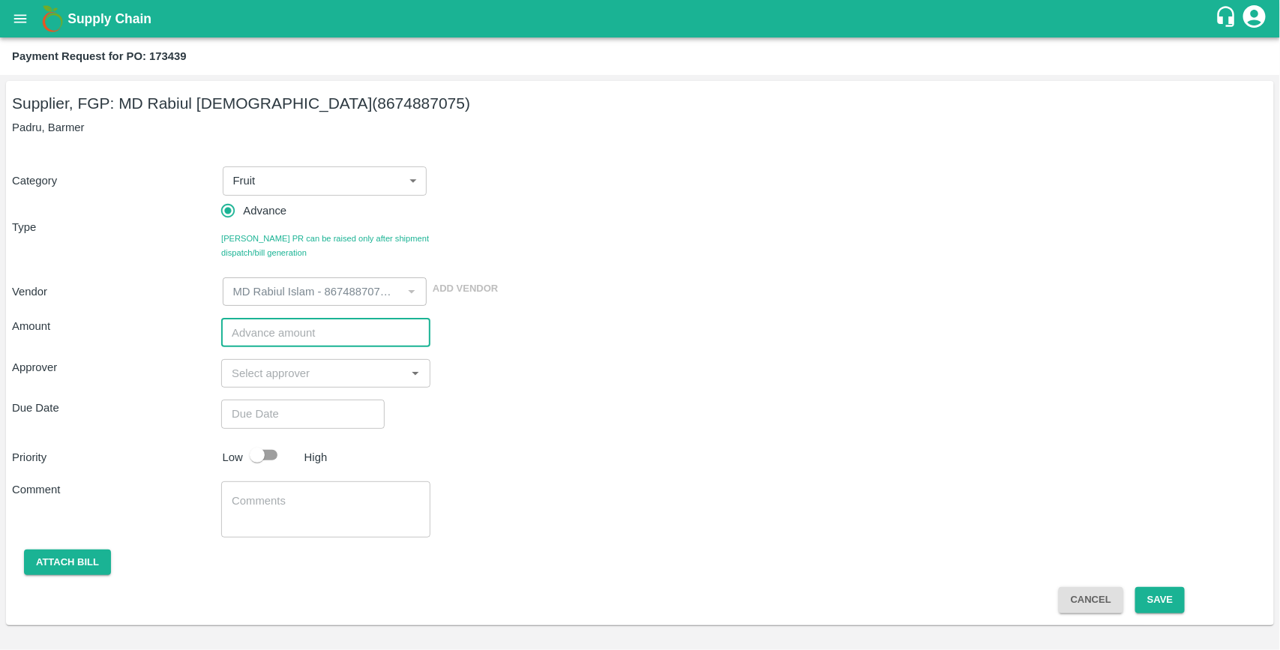
click at [263, 327] on input "number" at bounding box center [325, 332] width 209 height 29
click at [260, 332] on input "number" at bounding box center [325, 332] width 209 height 29
type input "200000"
click at [320, 368] on input "input" at bounding box center [314, 374] width 176 height 20
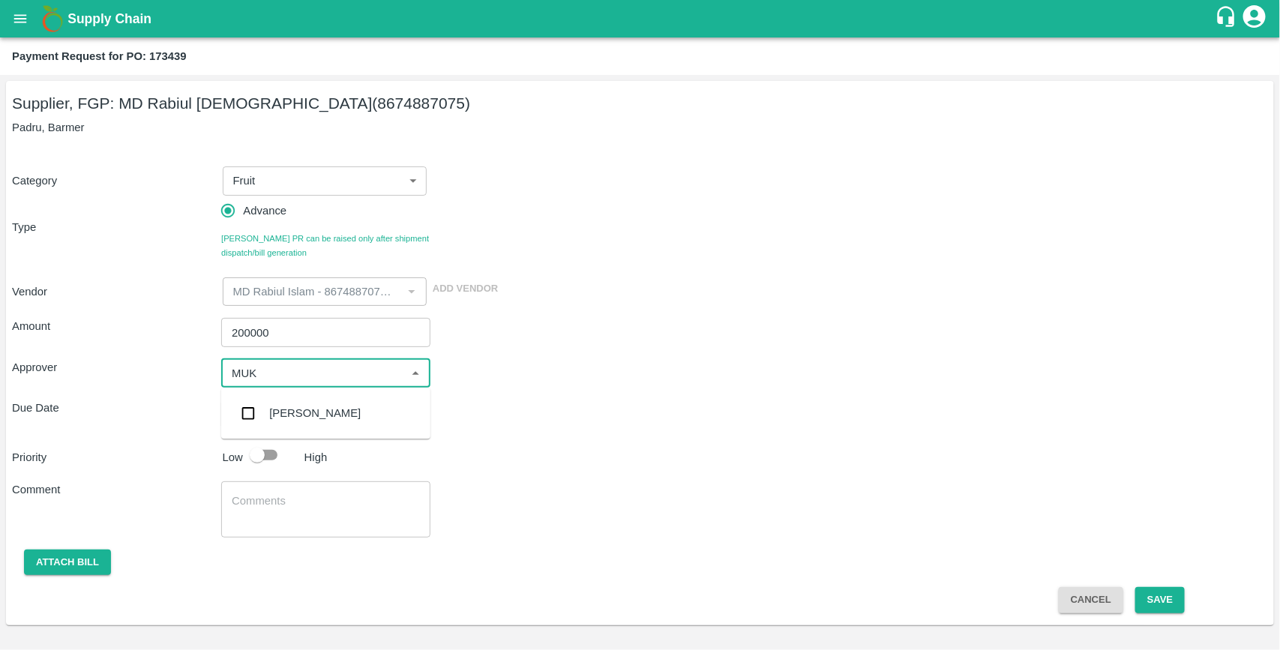
type input "MUKU"
click at [248, 419] on input "checkbox" at bounding box center [248, 414] width 30 height 30
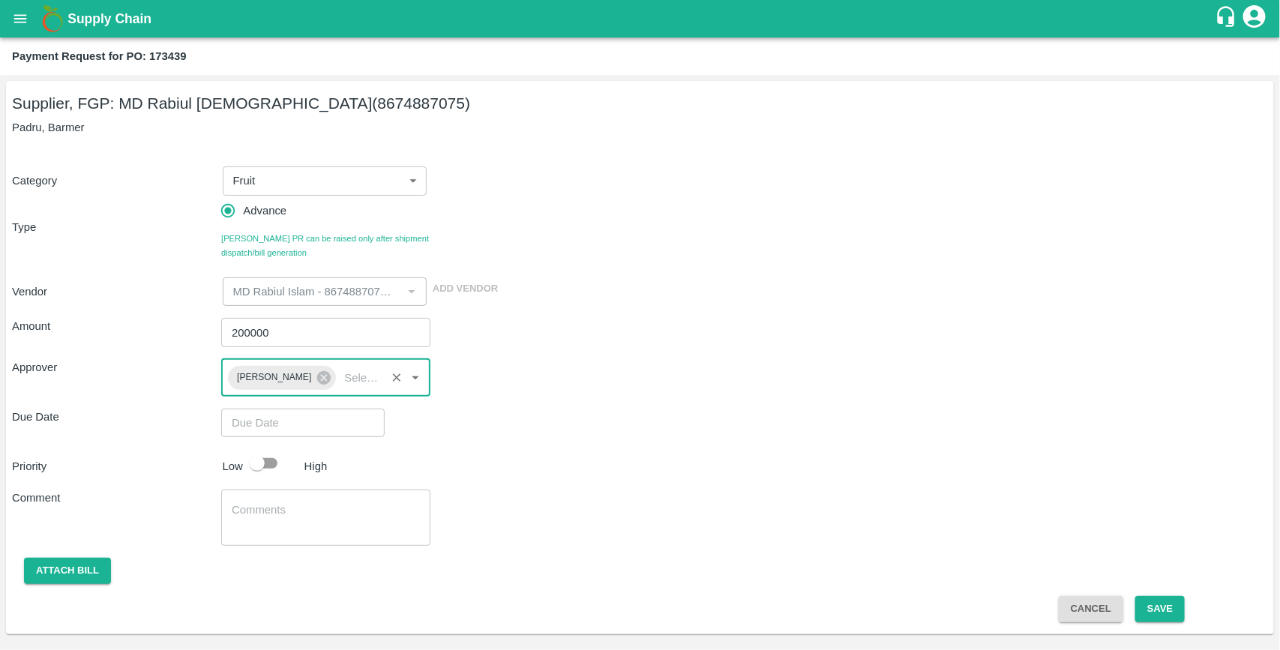
type input "DD/MM/YYYY hh:mm aa"
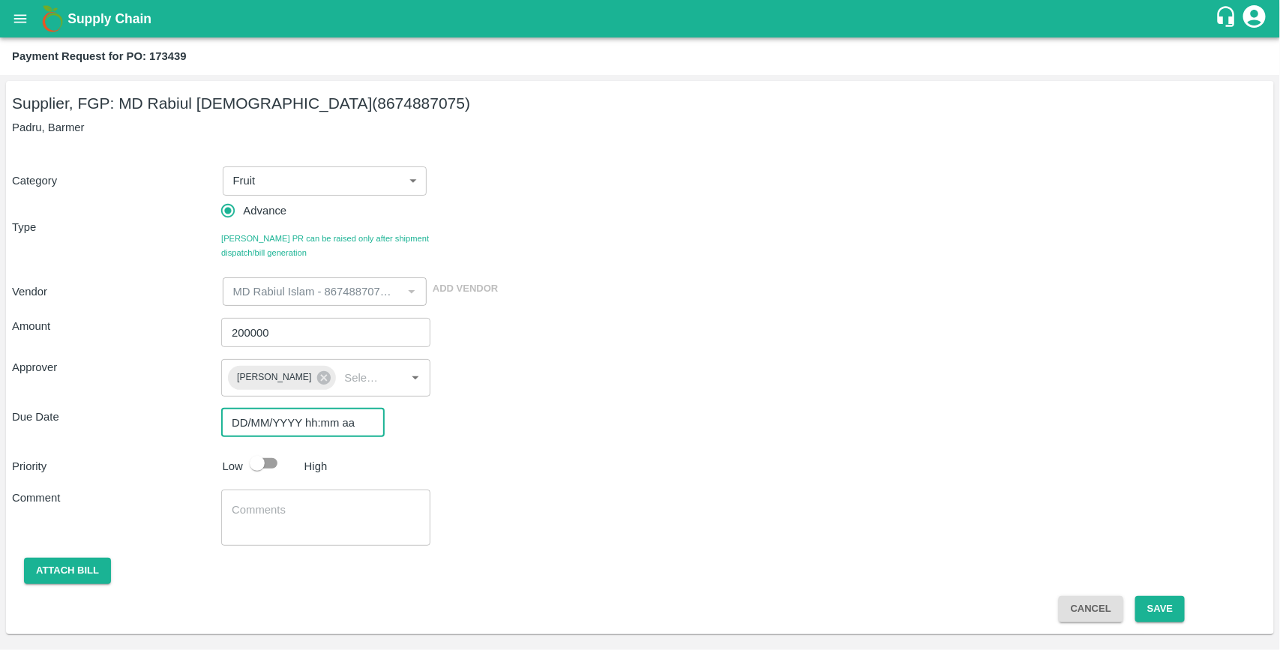
click at [254, 425] on input "DD/MM/YYYY hh:mm aa" at bounding box center [297, 423] width 153 height 29
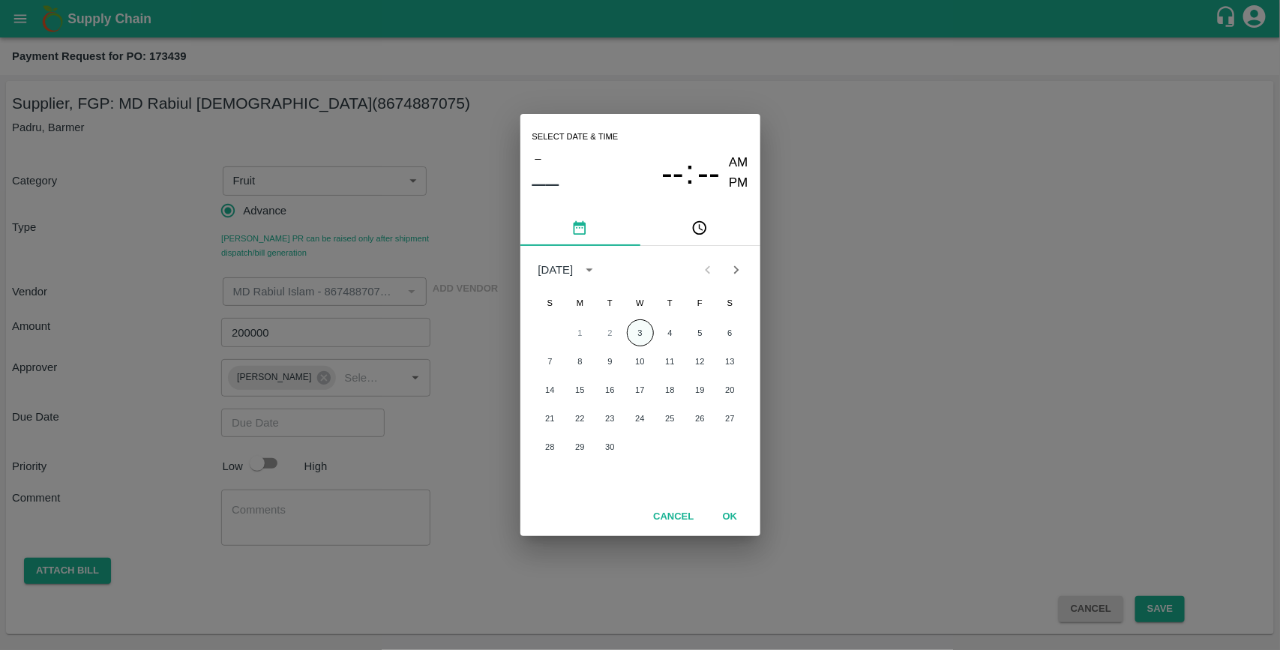
click at [643, 332] on button "3" at bounding box center [640, 333] width 27 height 27
type input "03/09/2025 12:00 AM"
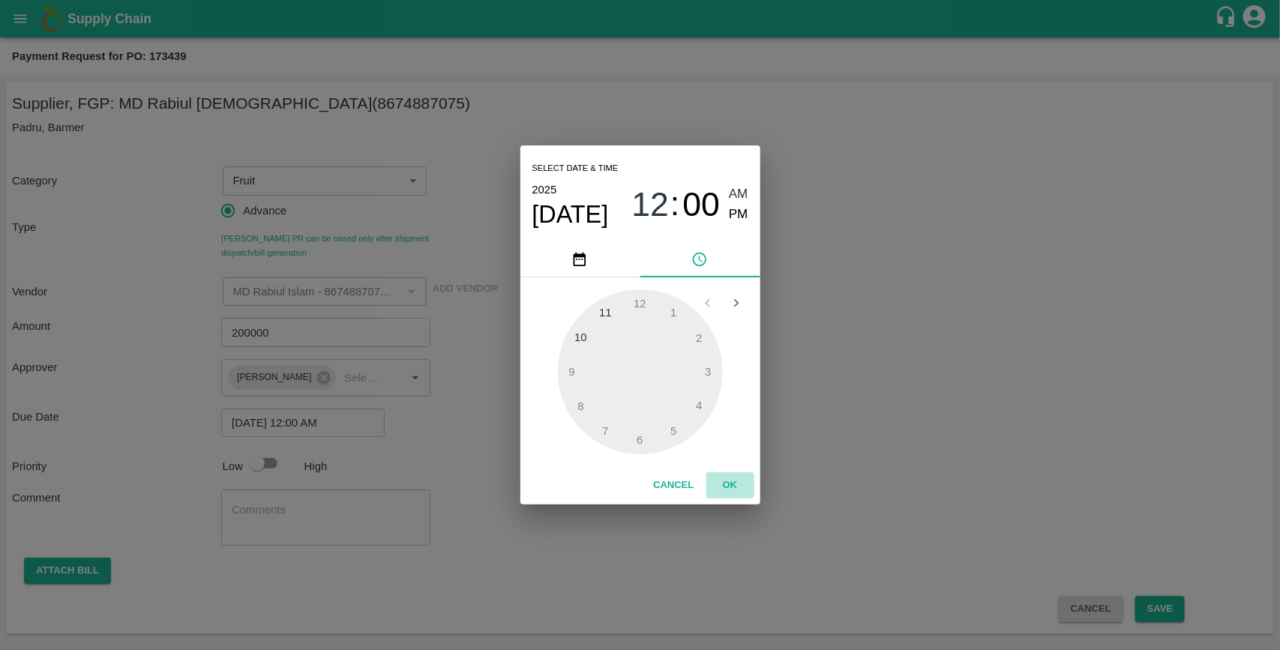
click at [724, 482] on button "OK" at bounding box center [731, 486] width 48 height 26
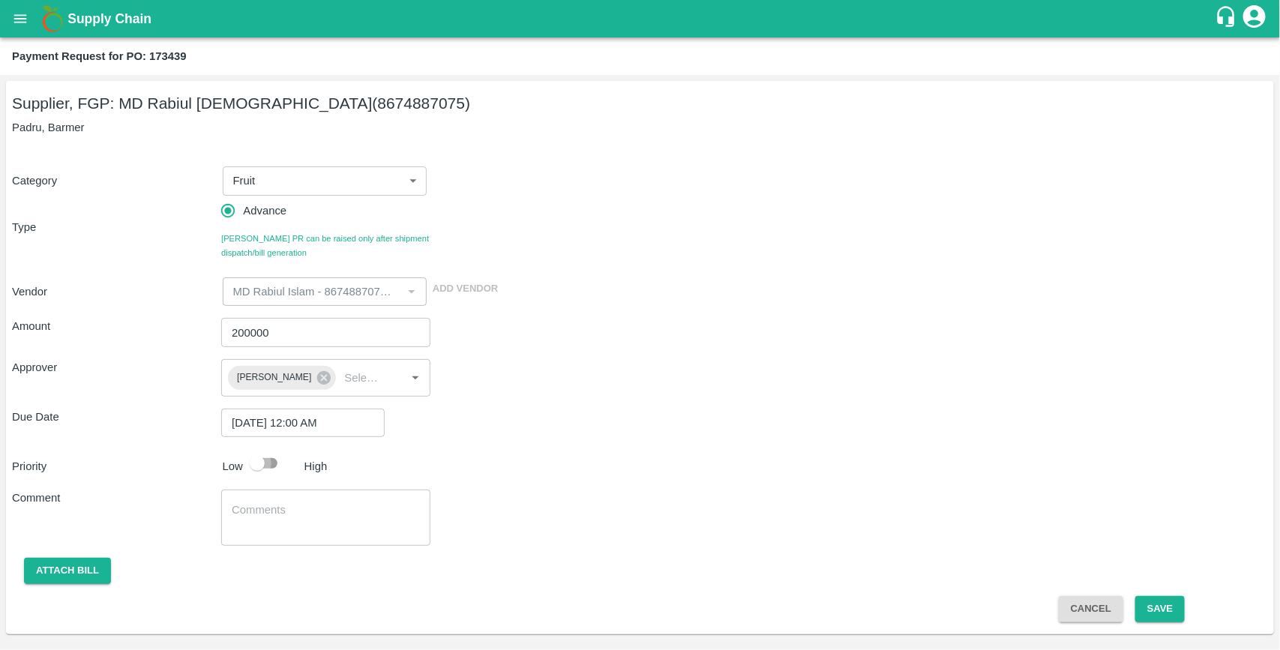
click at [263, 462] on input "checkbox" at bounding box center [258, 463] width 86 height 29
checkbox input "true"
click at [1161, 605] on button "Save" at bounding box center [1161, 609] width 50 height 26
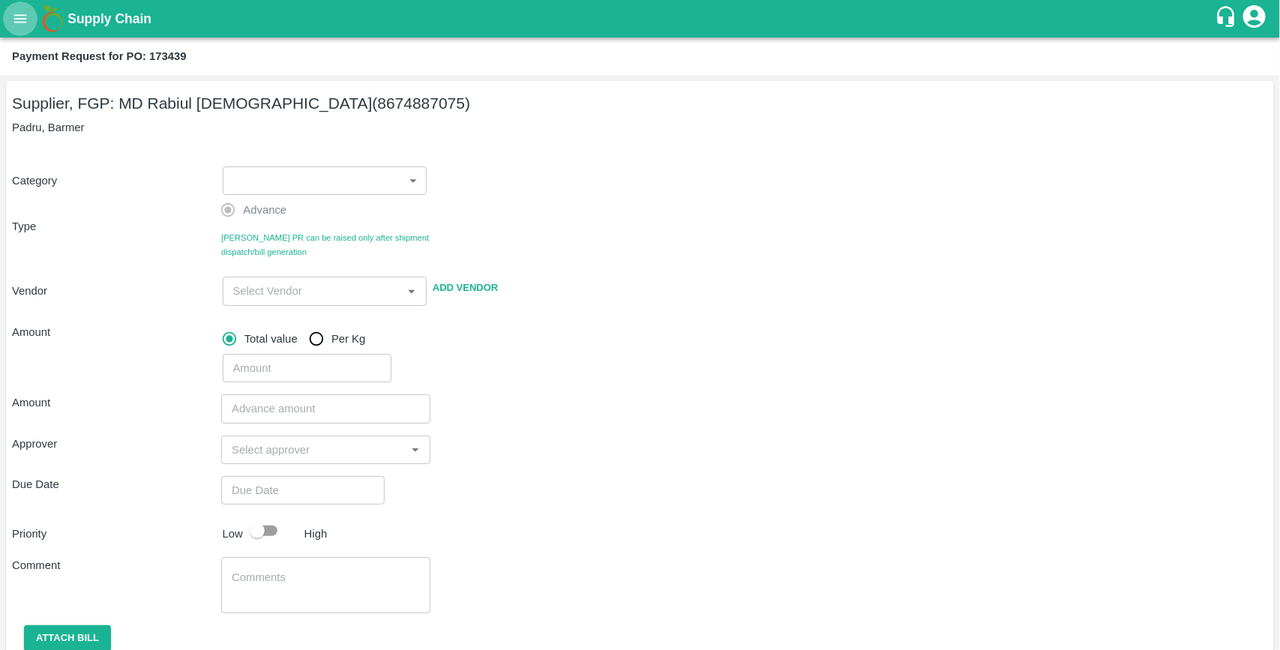
click at [20, 23] on icon "open drawer" at bounding box center [20, 18] width 13 height 8
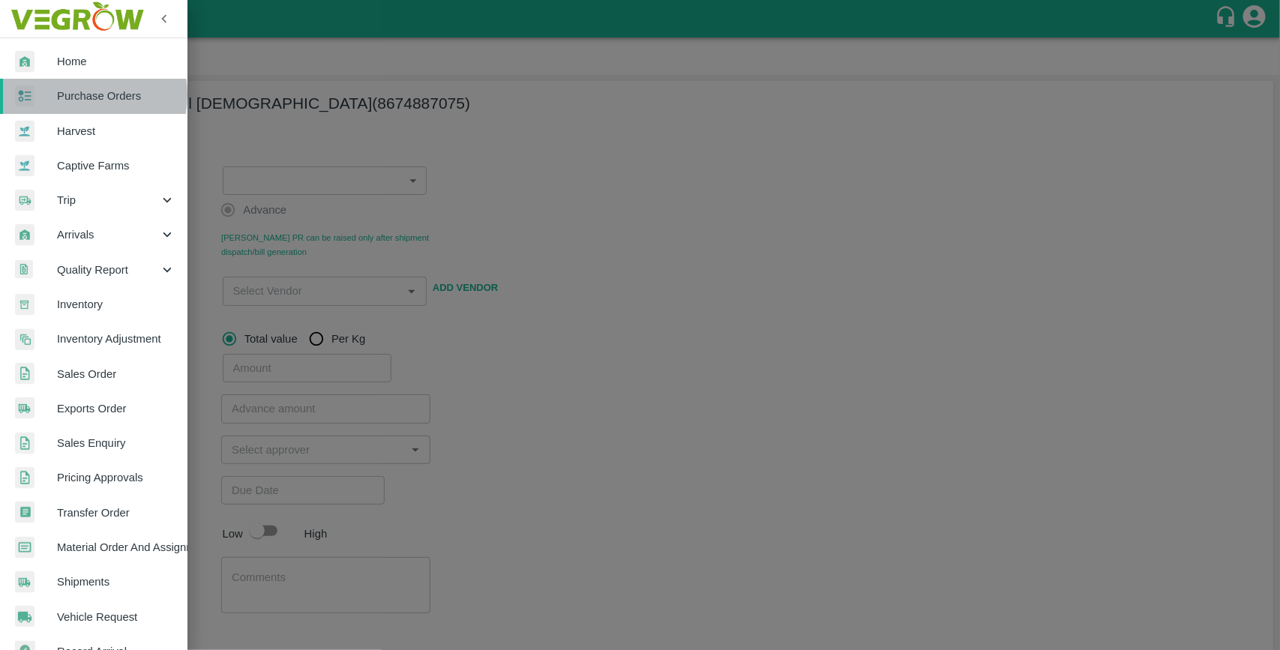
click at [84, 95] on span "Purchase Orders" at bounding box center [116, 96] width 119 height 17
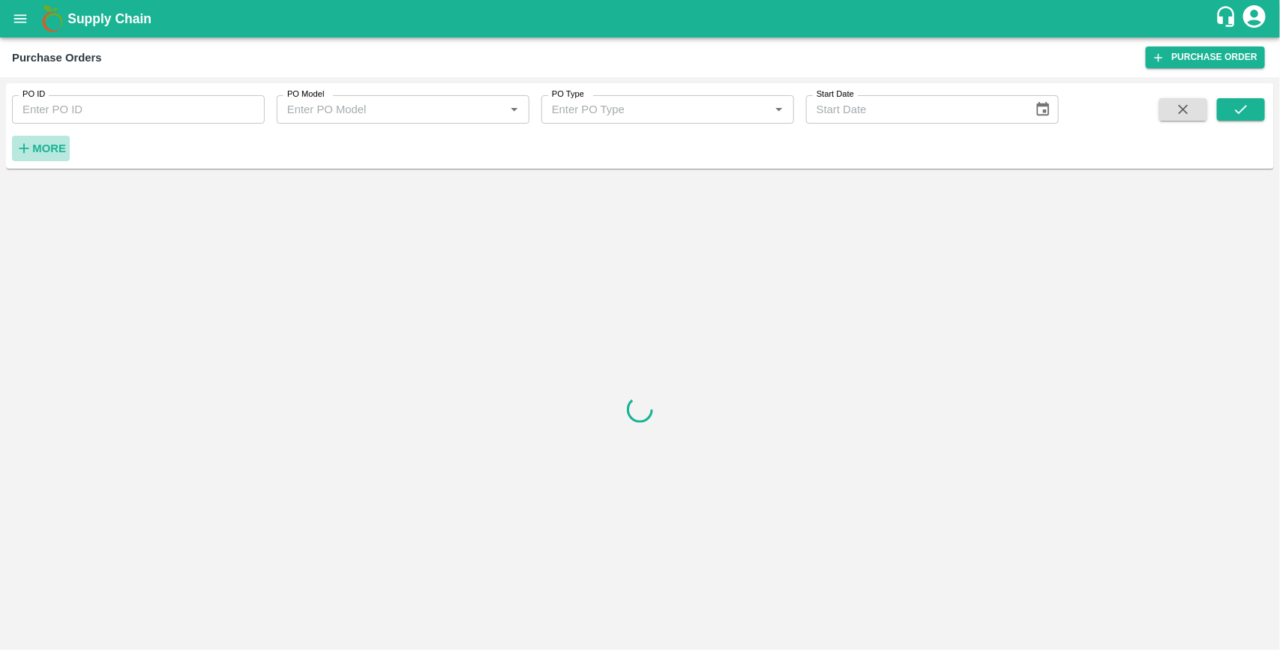
click at [53, 148] on strong "More" at bounding box center [49, 149] width 34 height 12
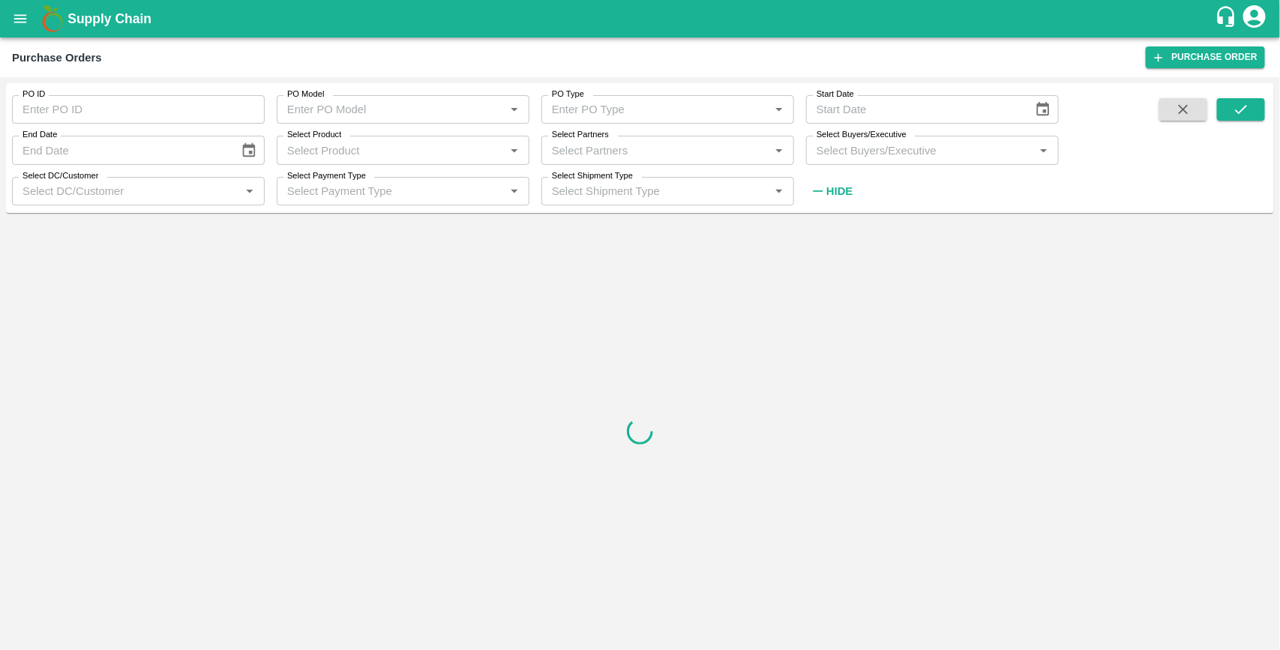
click at [827, 152] on input "Select Buyers/Executive" at bounding box center [920, 150] width 219 height 20
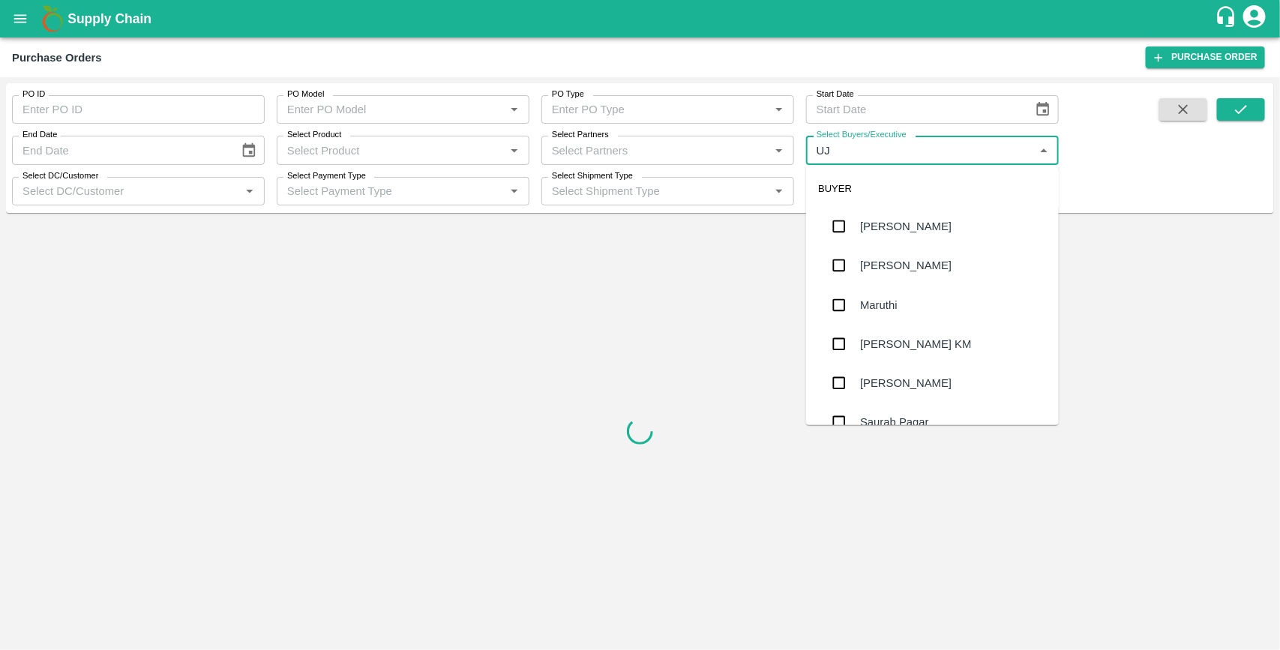
type input "UJJ"
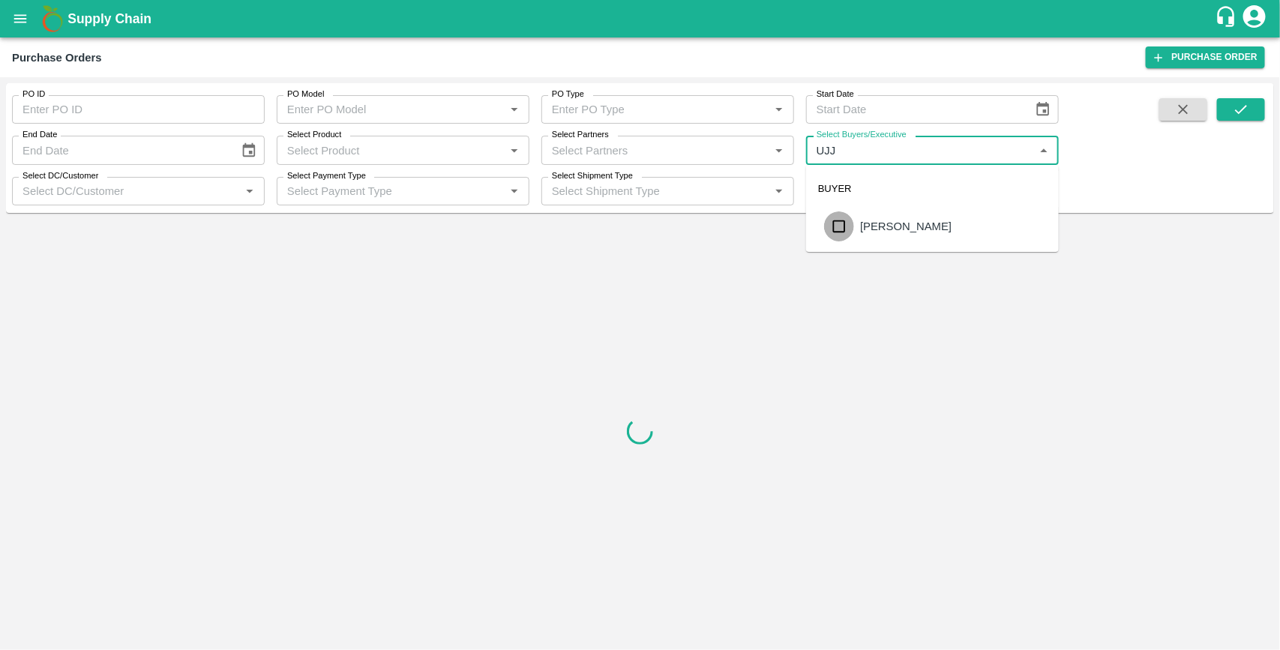
click at [842, 227] on input "checkbox" at bounding box center [839, 227] width 30 height 30
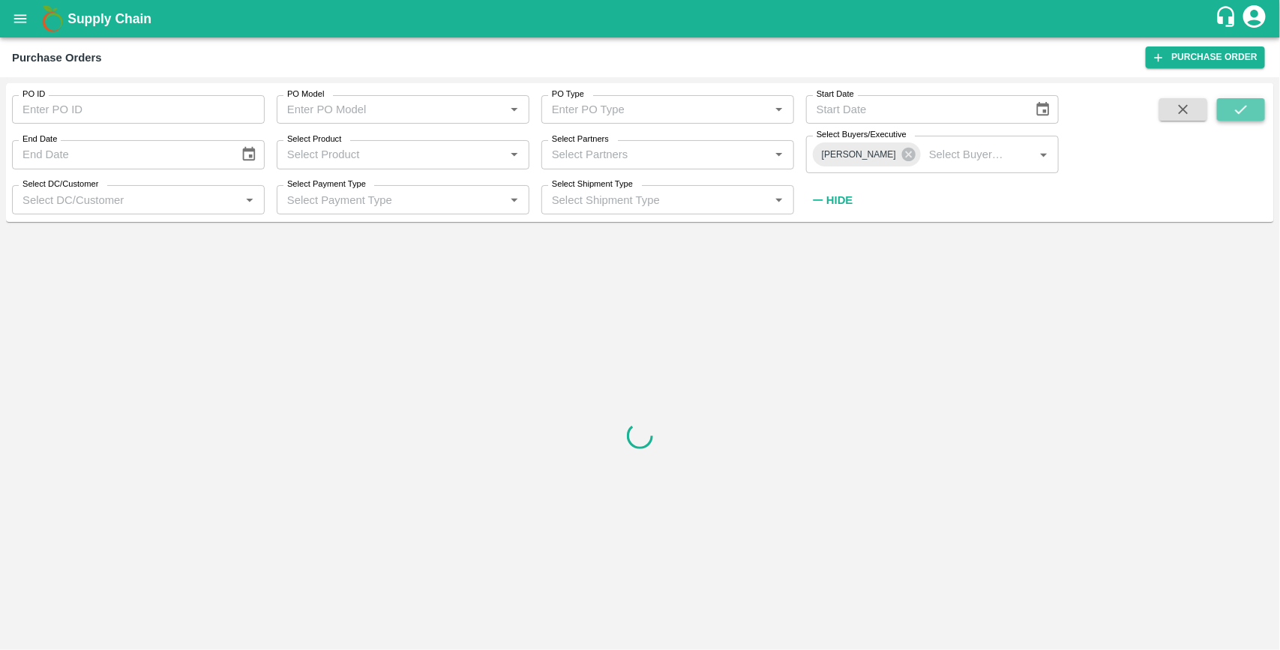
click at [1247, 110] on icon "submit" at bounding box center [1241, 109] width 17 height 17
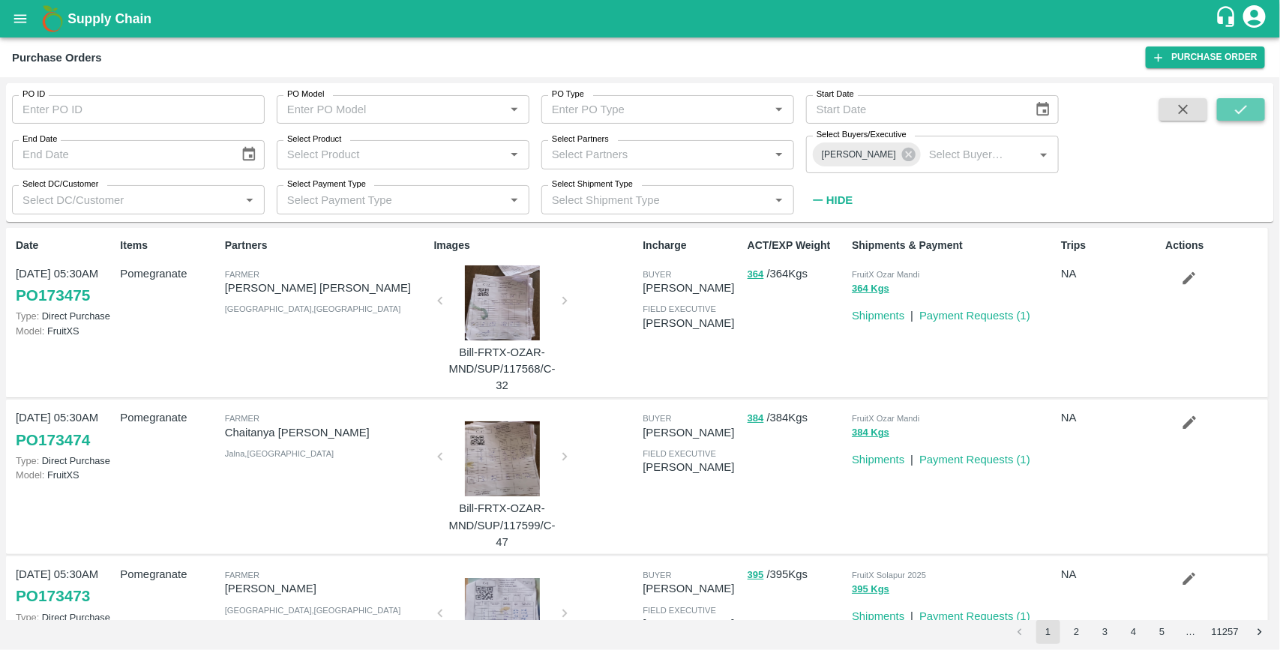
click at [1259, 107] on button "submit" at bounding box center [1241, 109] width 48 height 23
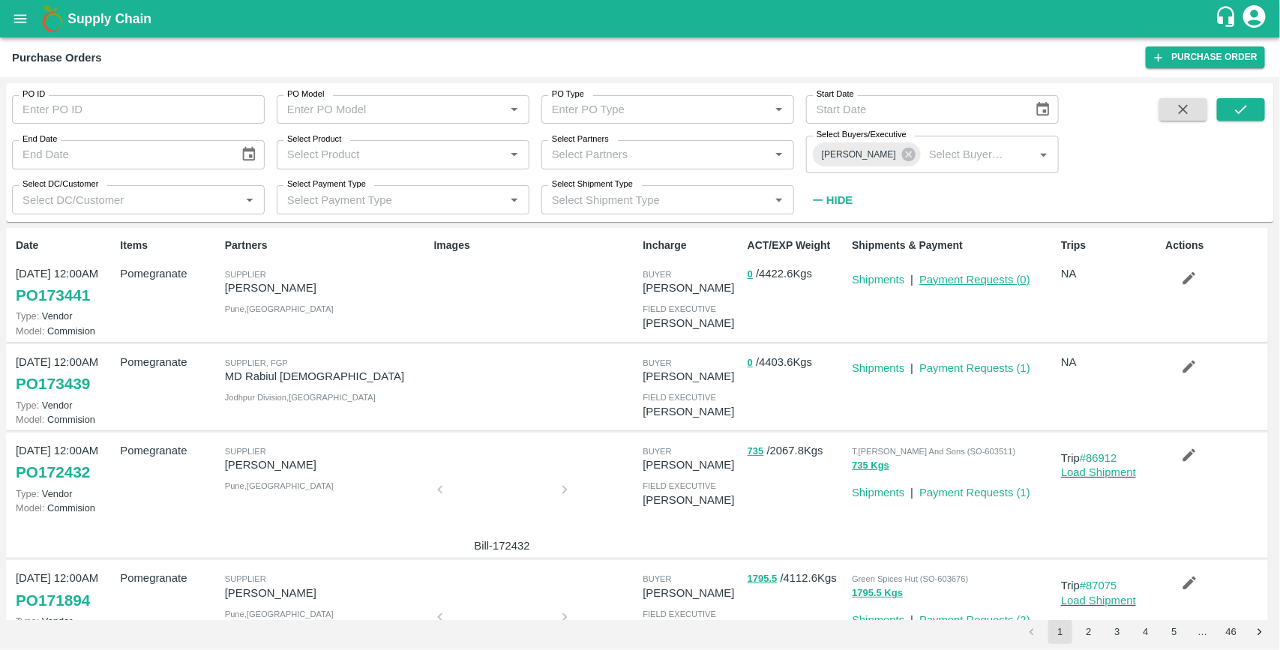
click at [945, 282] on link "Payment Requests ( 0 )" at bounding box center [975, 280] width 111 height 12
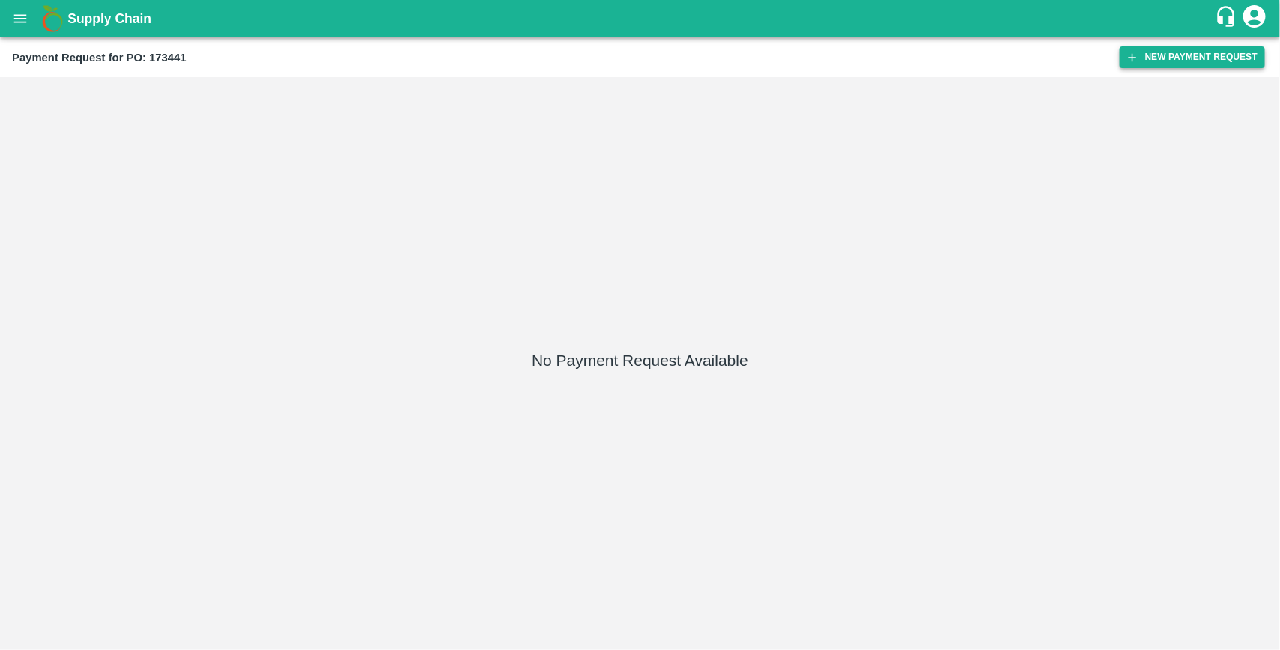
click at [1161, 64] on button "New Payment Request" at bounding box center [1193, 58] width 146 height 22
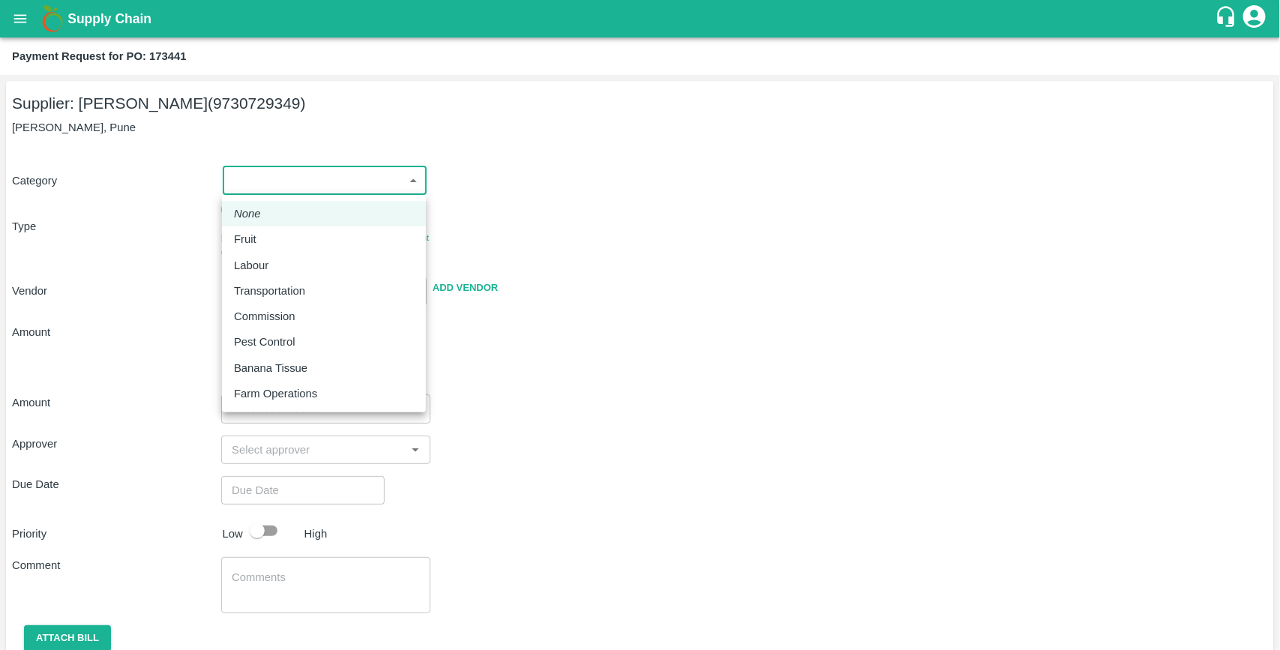
click at [320, 190] on body "Supply Chain Payment Request for PO: 173441 Supplier: Ganesh [PERSON_NAME] (973…" at bounding box center [640, 325] width 1280 height 650
click at [250, 236] on p "Fruit" at bounding box center [245, 239] width 23 height 17
type input "1"
type input "[PERSON_NAME] - 9730729349(Supplier)"
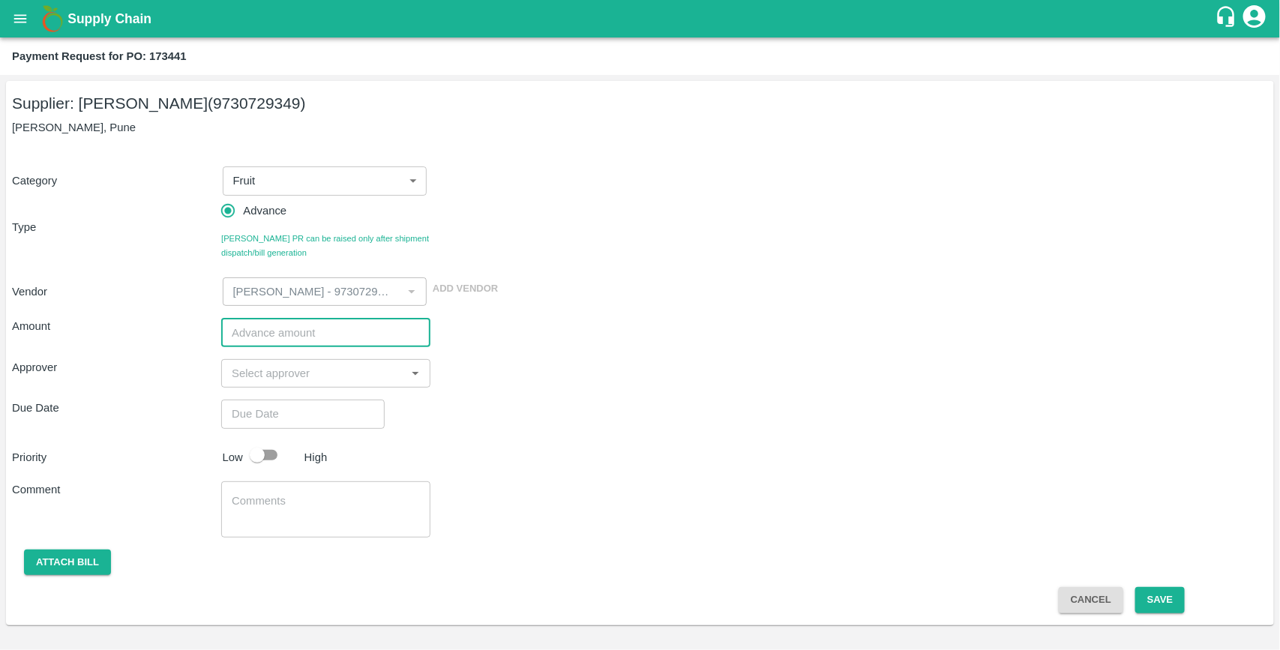
click at [260, 334] on input "number" at bounding box center [325, 332] width 209 height 29
type input "250000"
click at [266, 380] on input "input" at bounding box center [314, 374] width 176 height 20
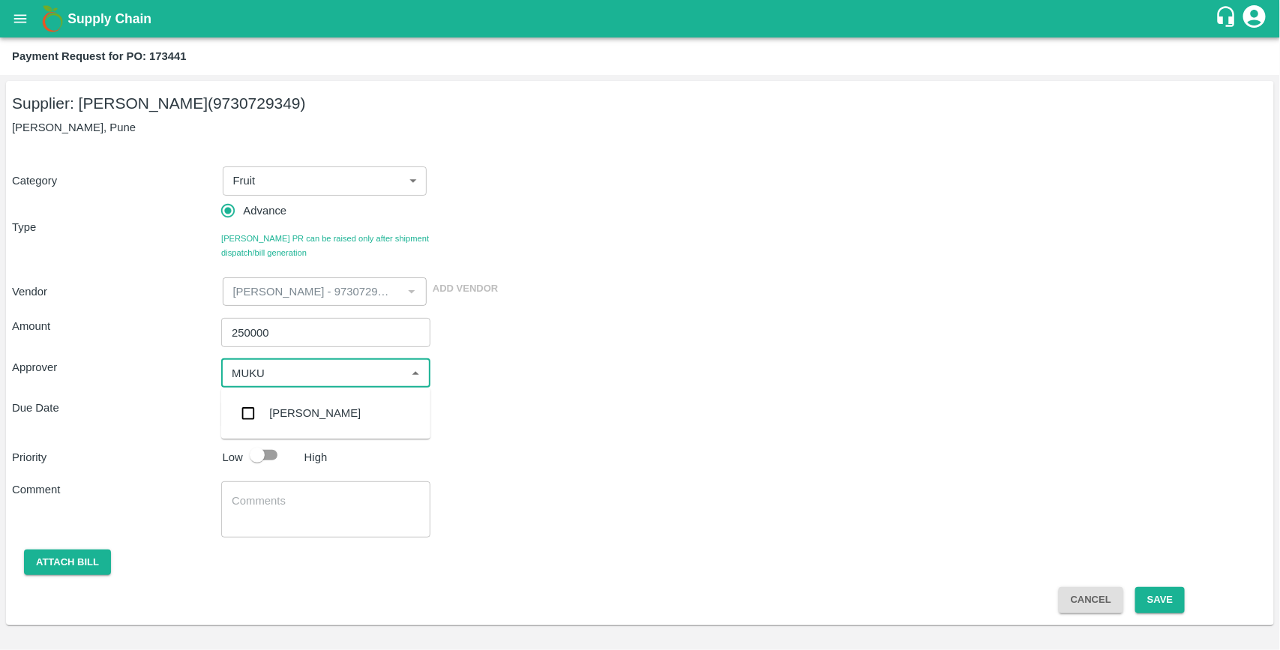
type input "MUKUL"
click at [248, 417] on input "checkbox" at bounding box center [248, 414] width 30 height 30
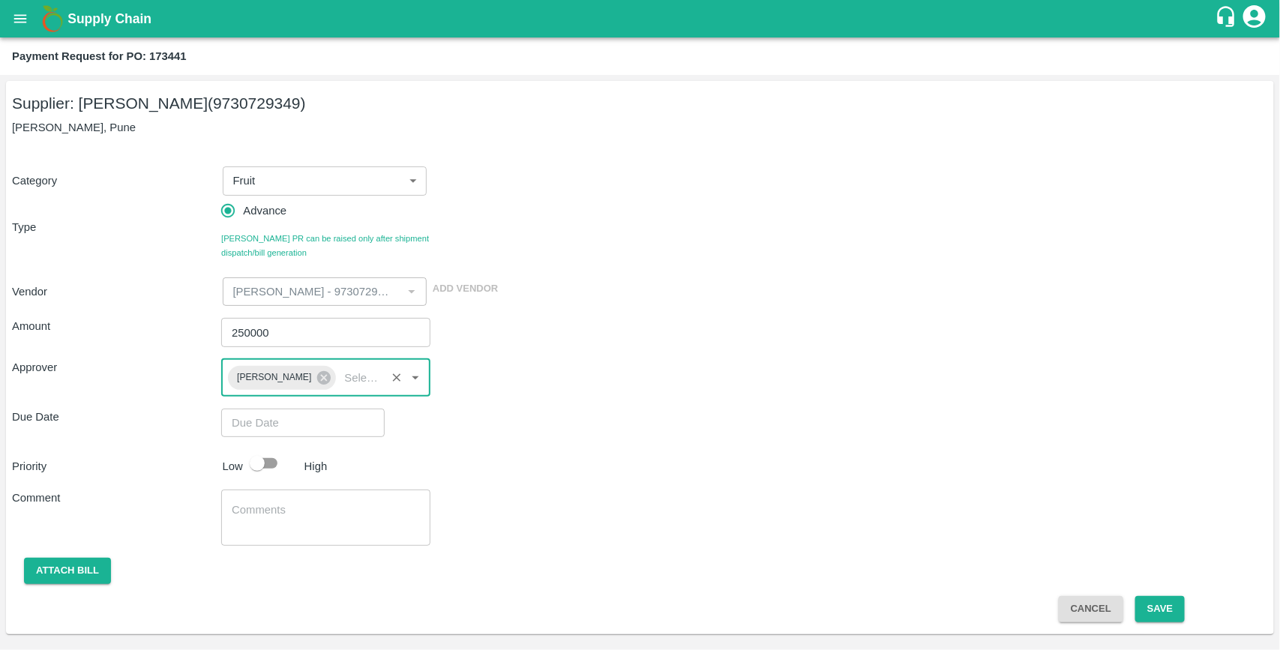
type input "DD/MM/YYYY hh:mm aa"
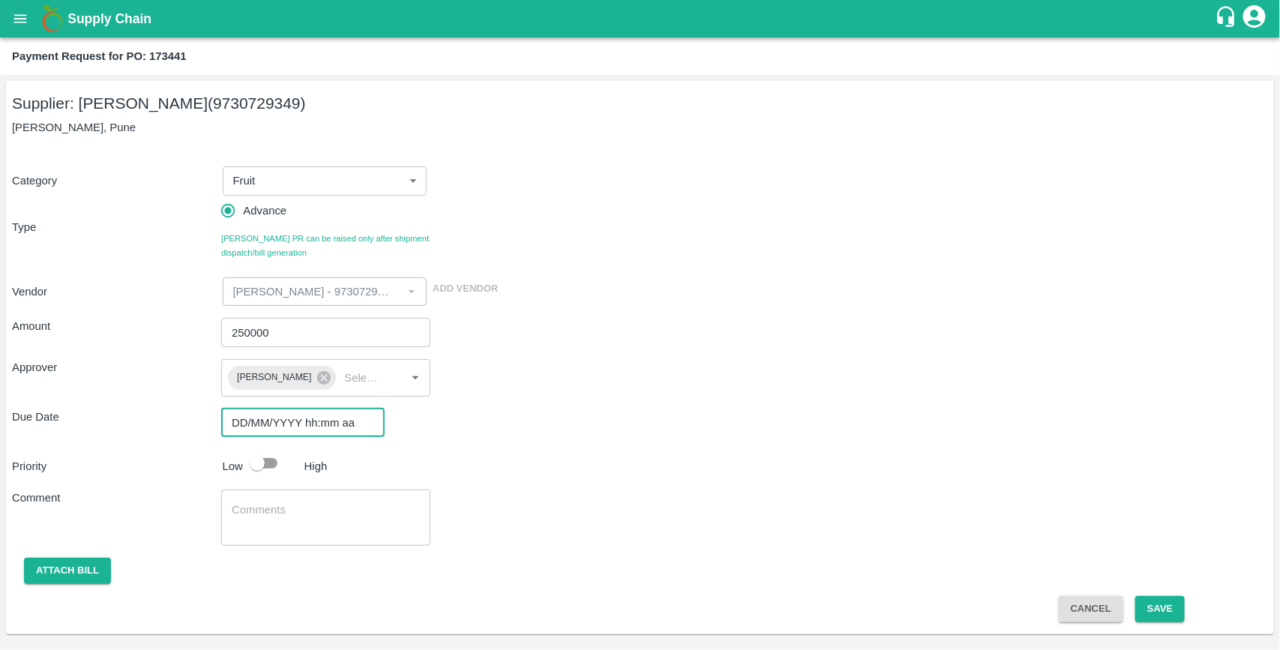
click at [267, 433] on input "DD/MM/YYYY hh:mm aa" at bounding box center [297, 423] width 153 height 29
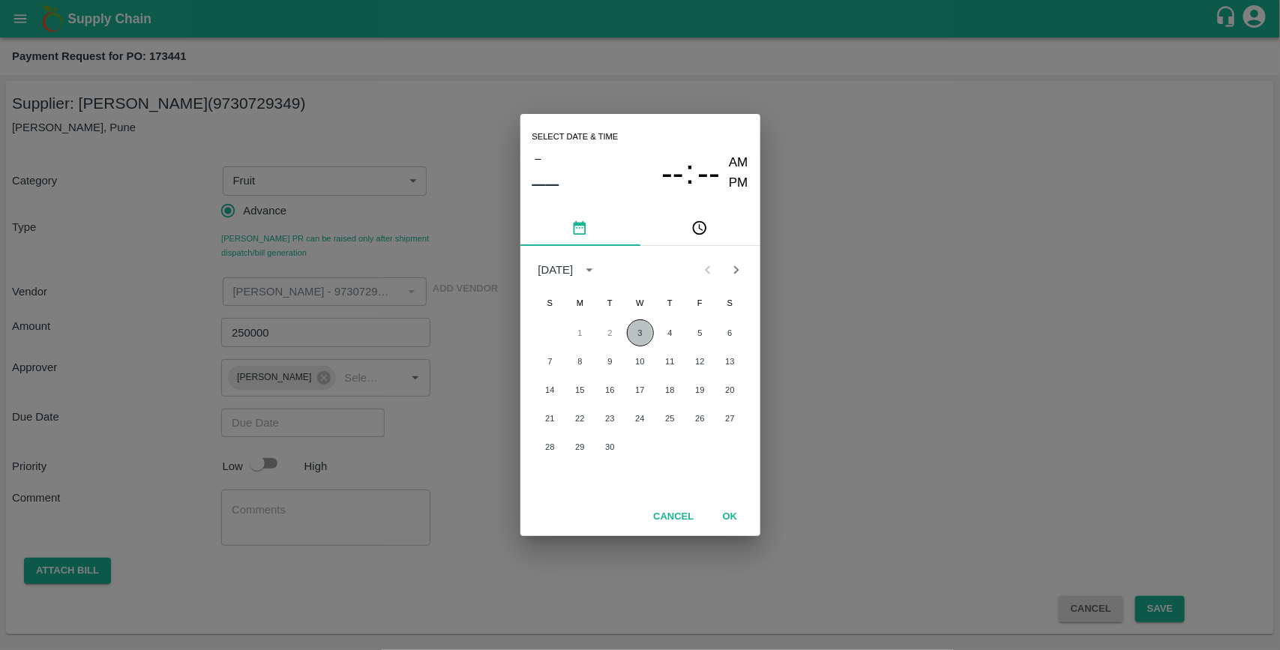
click at [647, 336] on button "3" at bounding box center [640, 333] width 27 height 27
type input "[DATE] 12:00 AM"
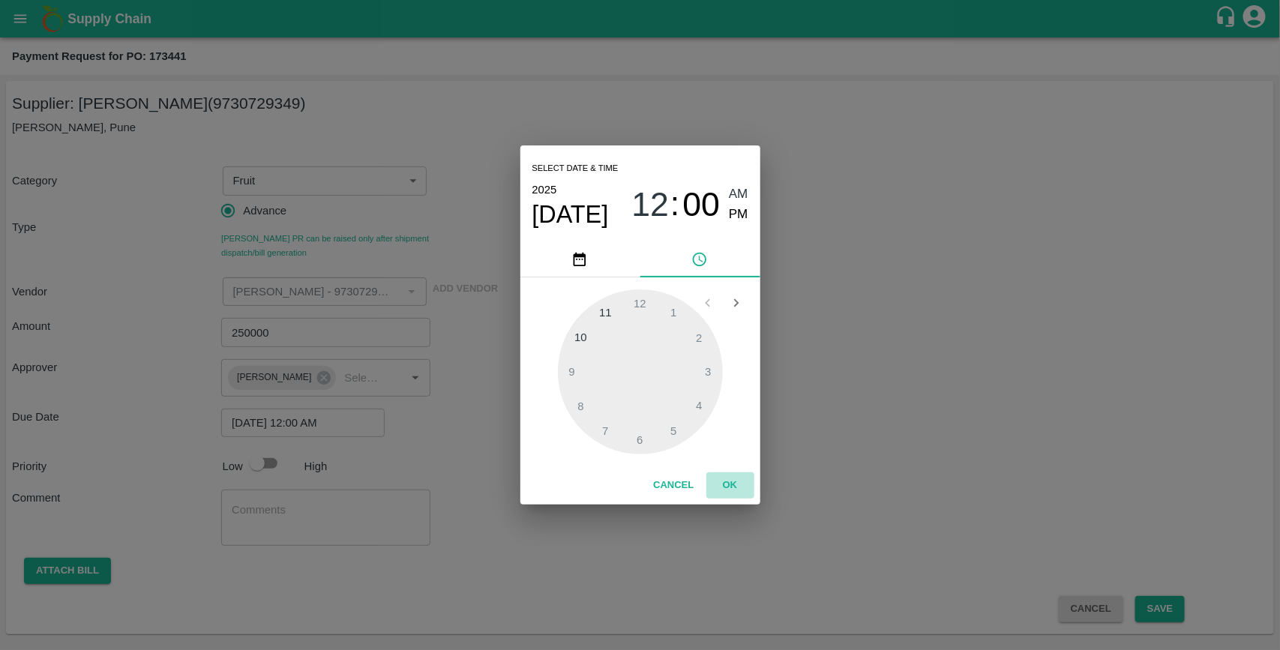
click at [726, 481] on button "OK" at bounding box center [731, 486] width 48 height 26
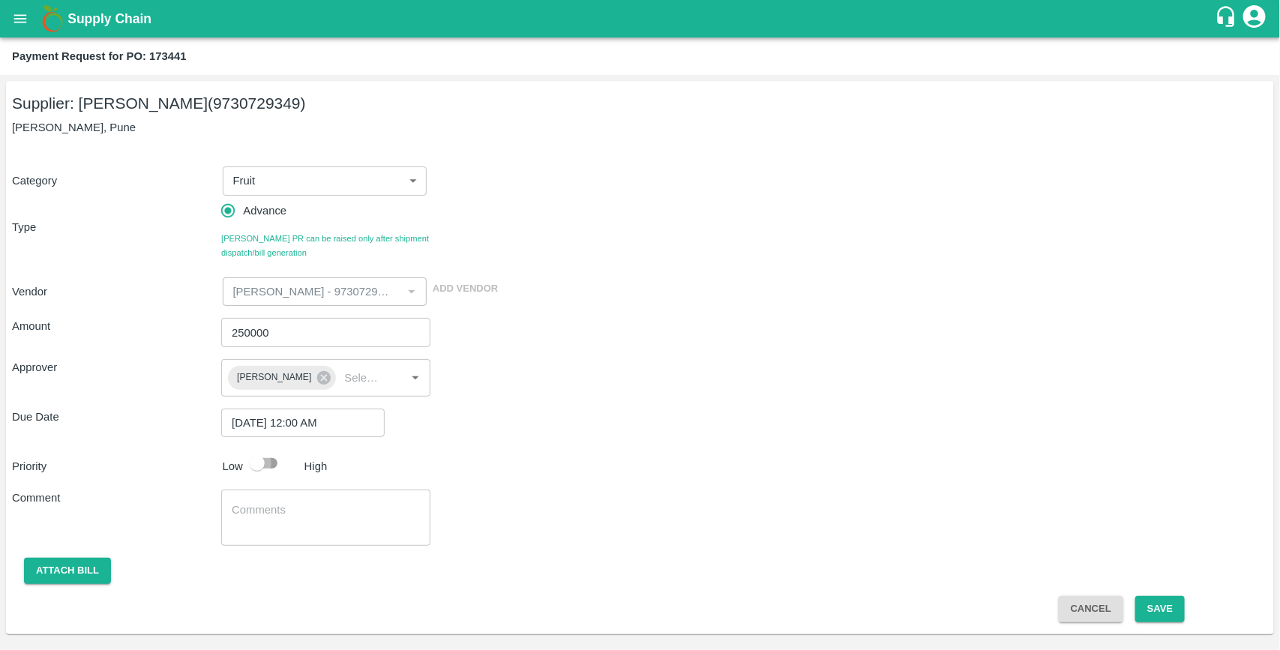
click at [274, 470] on input "checkbox" at bounding box center [258, 463] width 86 height 29
checkbox input "true"
click at [1146, 609] on button "Save" at bounding box center [1161, 609] width 50 height 26
